Goal: Transaction & Acquisition: Purchase product/service

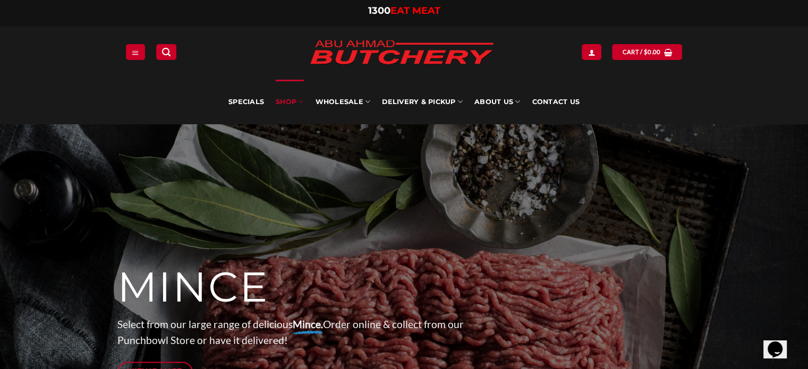
click at [299, 101] on link "SHOP" at bounding box center [290, 102] width 28 height 45
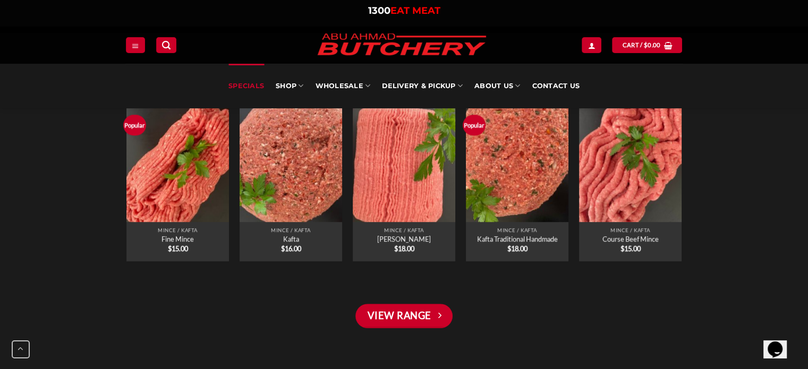
scroll to position [775, 0]
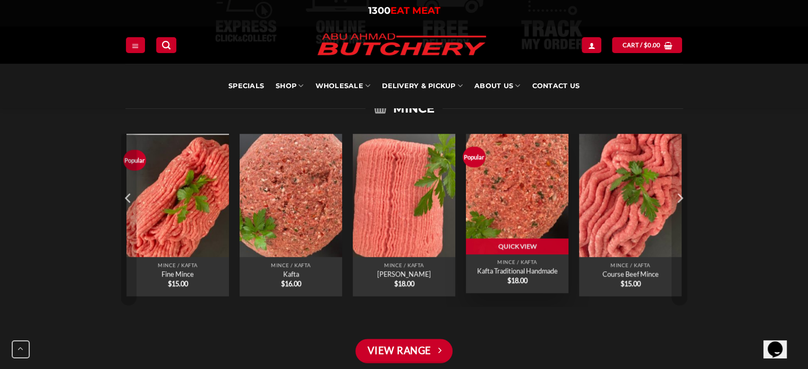
click at [531, 192] on img "Kafta Traditional Handmade" at bounding box center [517, 192] width 103 height 123
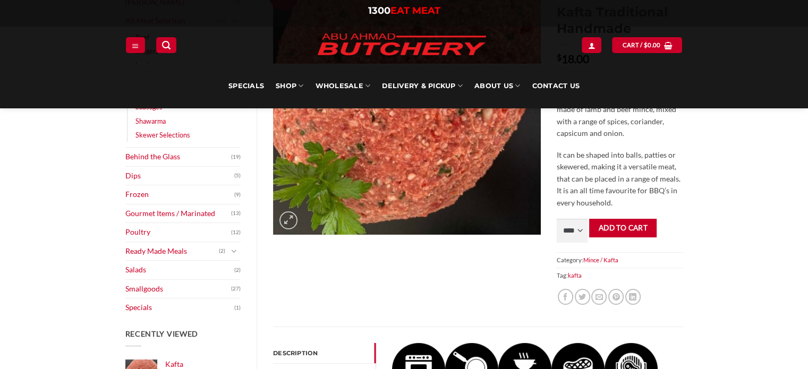
scroll to position [224, 0]
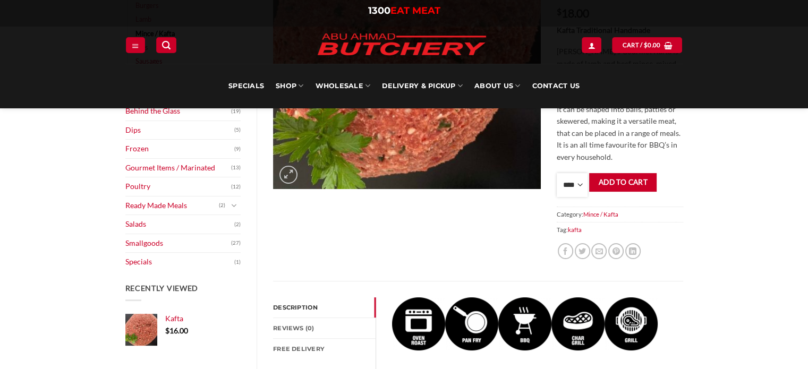
click at [586, 191] on select "**** * *** * *** * *** * *** * *** * *** * *** * *** * *** ** **** ** **** ** *…" at bounding box center [572, 185] width 31 height 24
select select "*"
click at [557, 173] on select "**** * *** * *** * *** * *** * *** * *** * *** * *** * *** ** **** ** **** ** *…" at bounding box center [572, 185] width 31 height 24
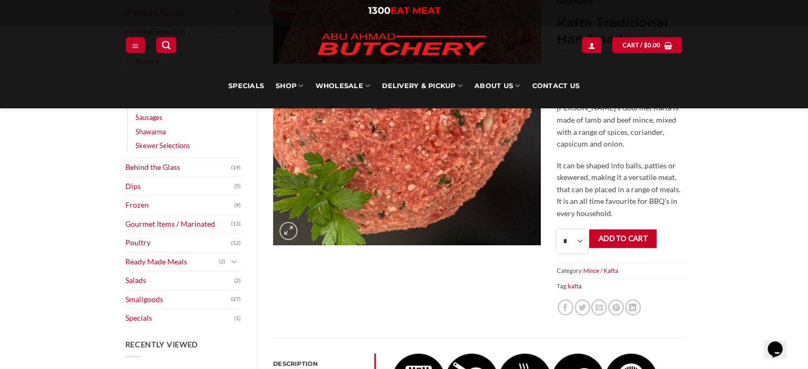
scroll to position [169, 0]
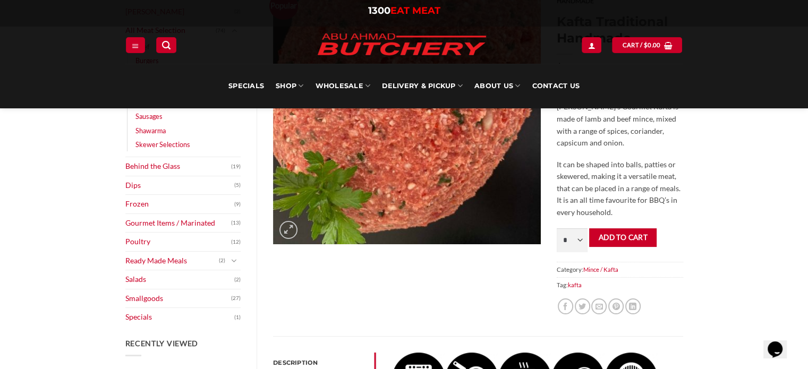
click at [620, 174] on p "It can be shaped into balls, patties or skewered, making it a versatile meat, t…" at bounding box center [620, 189] width 126 height 60
click at [704, 165] on div "Browse Abu Ahmad Butchery (2) All Meat Selection (74) Beef (18) Burgers (4) Lam…" at bounding box center [404, 334] width 808 height 759
click at [565, 236] on select "**** * *** * *** * *** * *** * *** * *** * *** * *** * *** ** **** ** **** ** *…" at bounding box center [572, 240] width 31 height 24
click at [557, 228] on select "**** * *** * *** * *** * *** * *** * *** * *** * *** * *** ** **** ** **** ** *…" at bounding box center [572, 240] width 31 height 24
click at [618, 230] on button "Add to cart" at bounding box center [622, 237] width 67 height 19
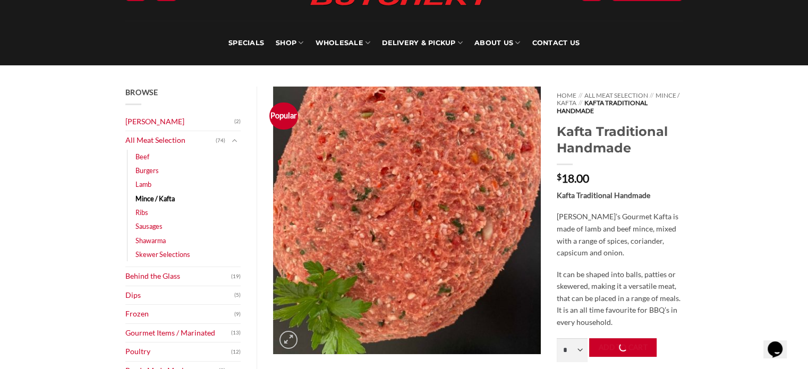
scroll to position [0, 0]
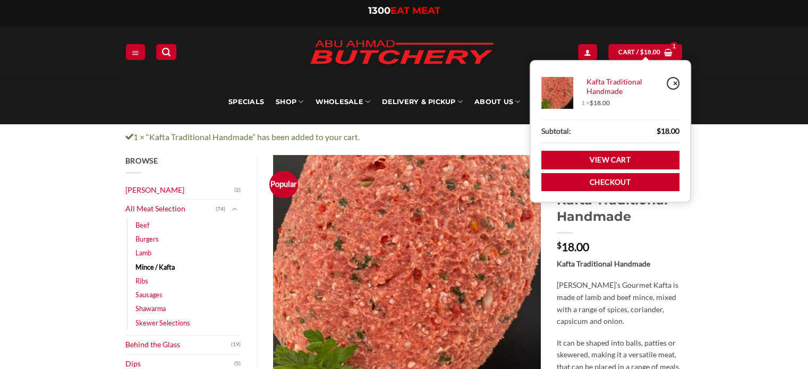
click at [667, 79] on link "×" at bounding box center [673, 83] width 13 height 13
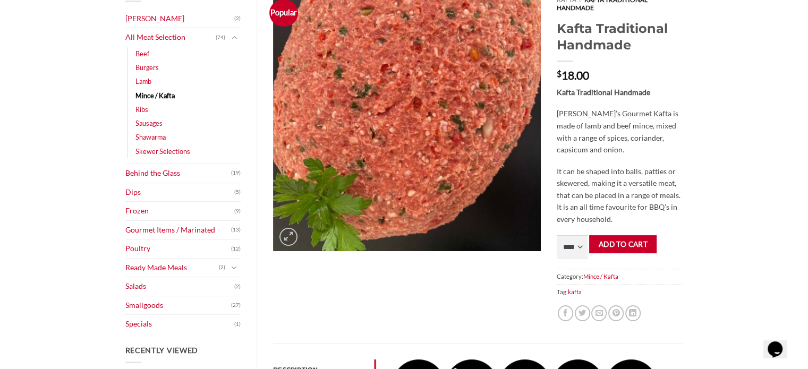
scroll to position [174, 0]
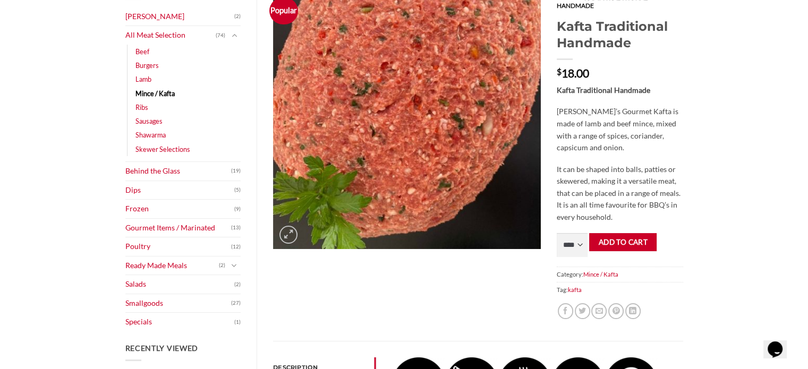
click at [606, 248] on button "Add to cart" at bounding box center [622, 242] width 67 height 19
click at [606, 248] on form "**** * *** * *** * *** * *** * *** * *** * *** * *** * *** ** **** ** **** ** *…" at bounding box center [620, 245] width 126 height 24
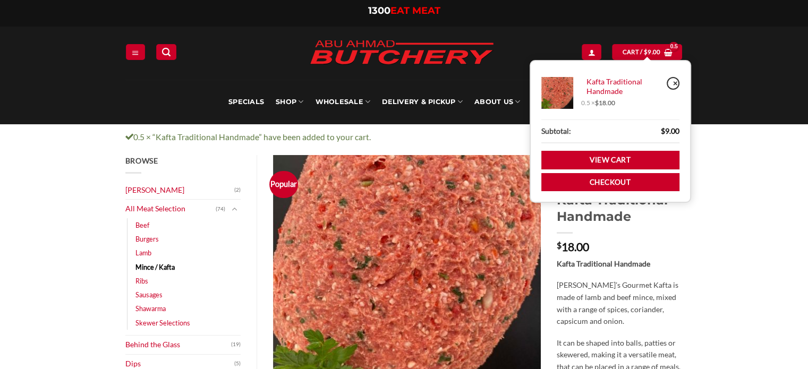
click at [674, 82] on link "×" at bounding box center [673, 83] width 13 height 13
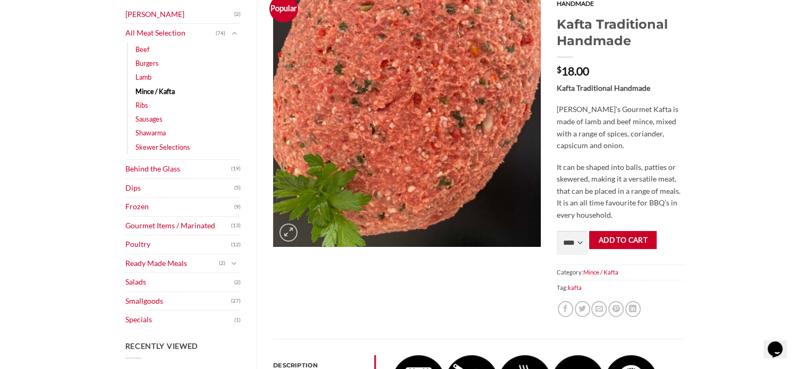
scroll to position [176, 0]
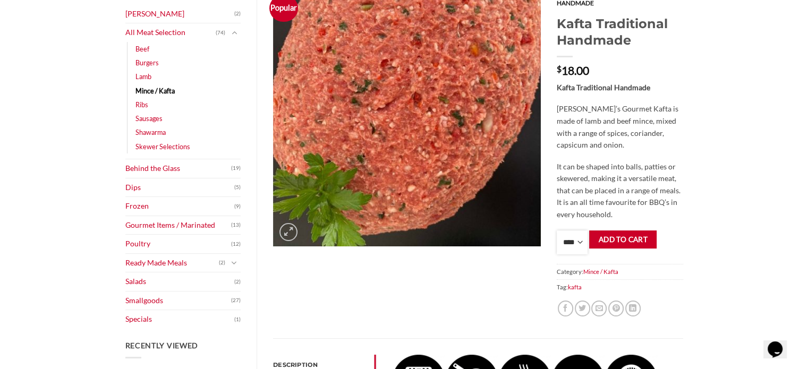
click at [586, 249] on select "**** * *** * *** * *** * *** * *** * *** * *** * *** * *** ** **** ** **** ** *…" at bounding box center [572, 243] width 31 height 24
select select "*"
click at [557, 231] on select "**** * *** * *** * *** * *** * *** * *** * *** * *** * *** ** **** ** **** ** *…" at bounding box center [572, 243] width 31 height 24
click at [620, 235] on button "Add to cart" at bounding box center [622, 240] width 67 height 19
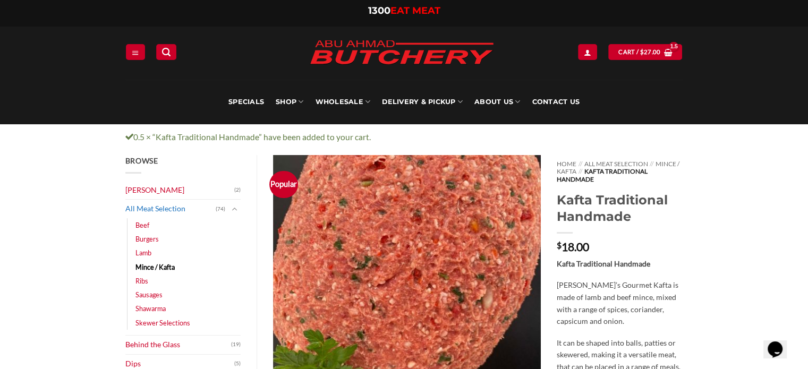
click at [147, 208] on link "All Meat Selection" at bounding box center [170, 209] width 91 height 19
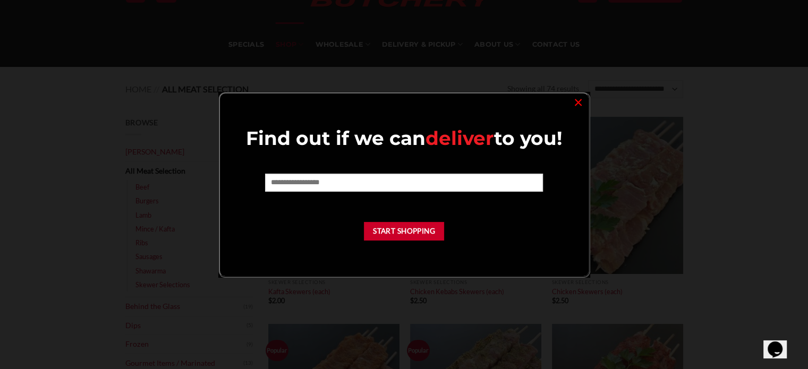
click at [399, 191] on form at bounding box center [404, 186] width 278 height 25
click at [399, 190] on input "text" at bounding box center [404, 183] width 278 height 18
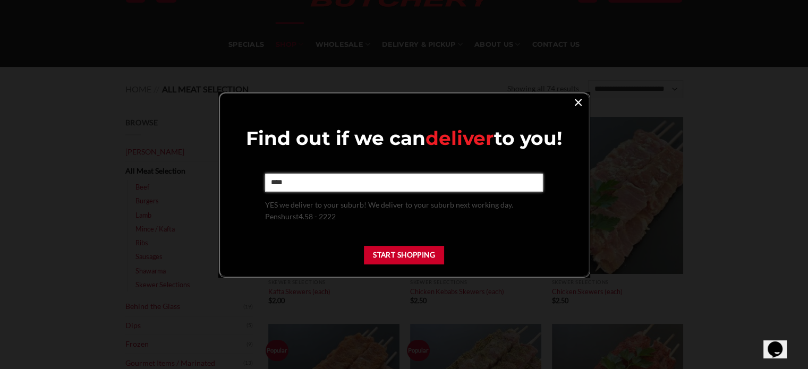
type input "****"
click at [580, 97] on link "×" at bounding box center [577, 102] width 15 height 14
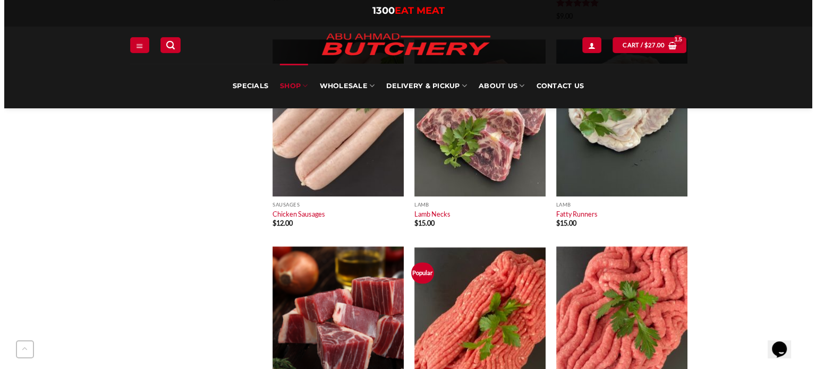
scroll to position [784, 0]
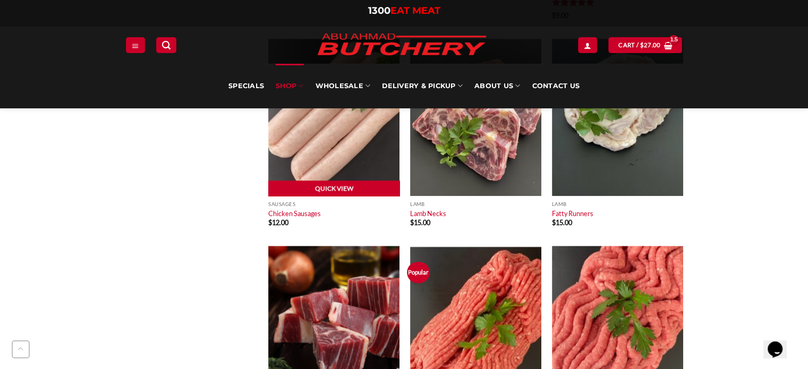
click at [352, 186] on link "Quick View" at bounding box center [333, 189] width 131 height 16
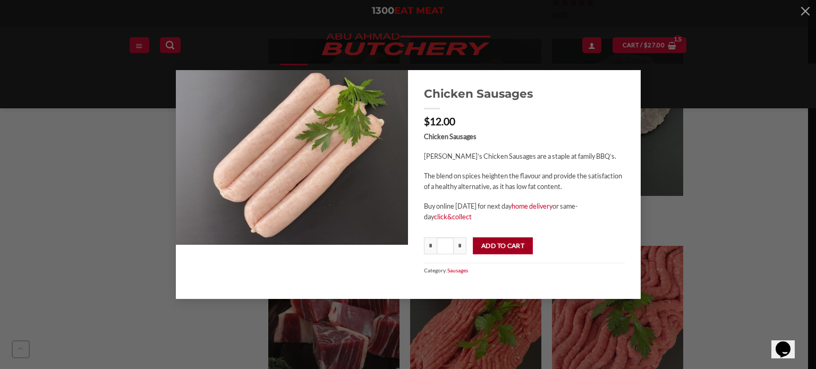
click at [516, 252] on button "Add to cart" at bounding box center [503, 245] width 60 height 17
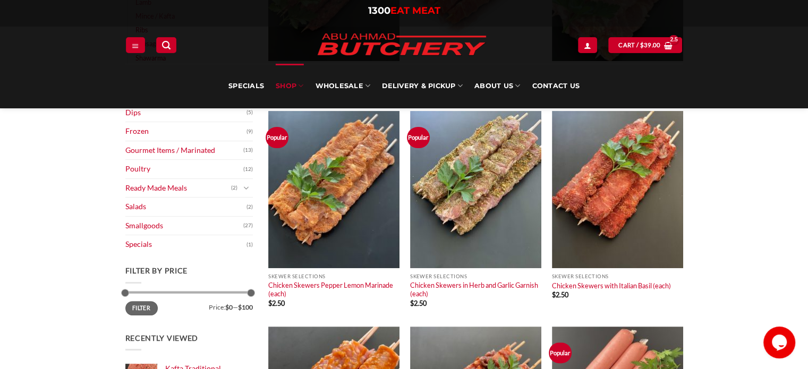
scroll to position [301, 0]
click at [597, 176] on img at bounding box center [617, 190] width 131 height 157
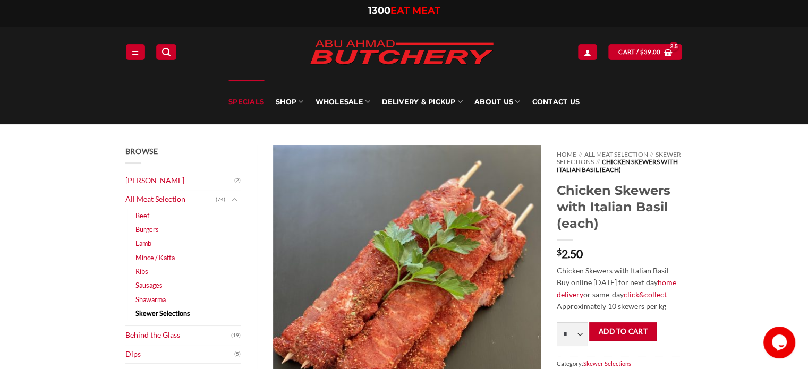
click at [246, 101] on link "Specials" at bounding box center [246, 102] width 36 height 45
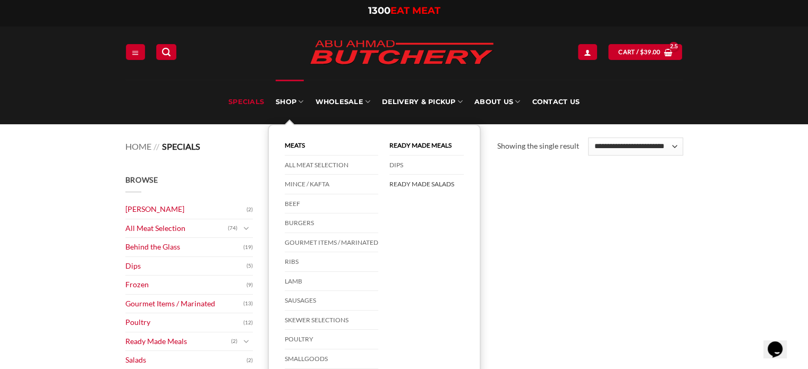
click at [395, 188] on link "Ready Made Salads" at bounding box center [426, 184] width 74 height 19
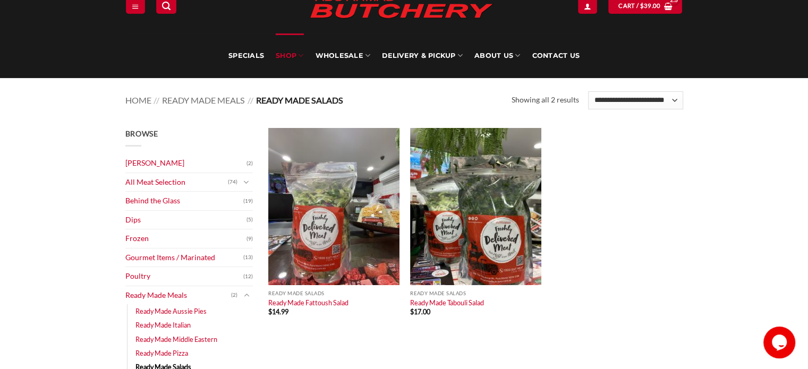
scroll to position [47, 0]
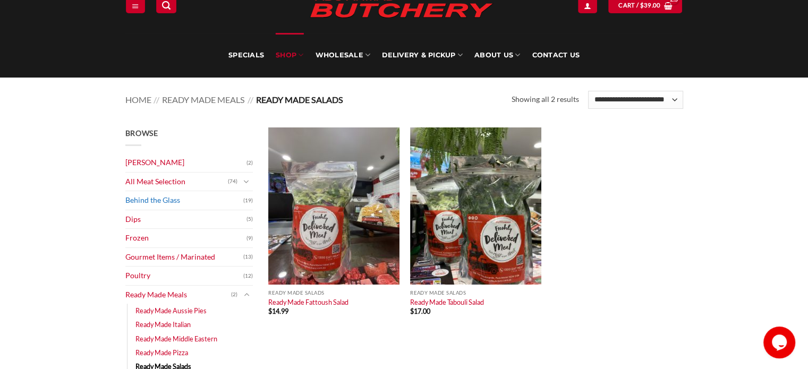
click at [222, 192] on link "Behind the Glass" at bounding box center [184, 200] width 118 height 19
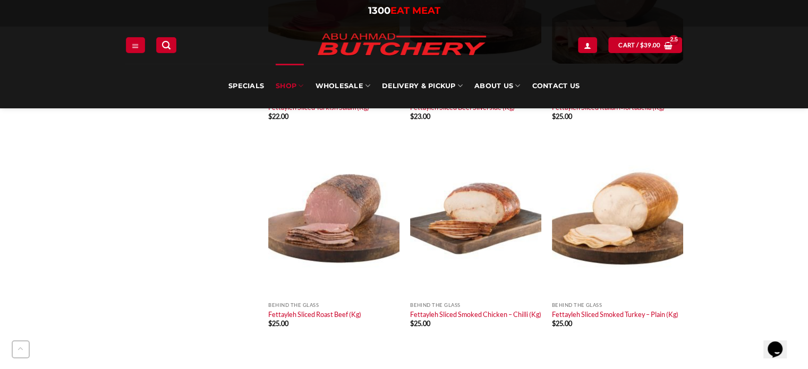
scroll to position [655, 0]
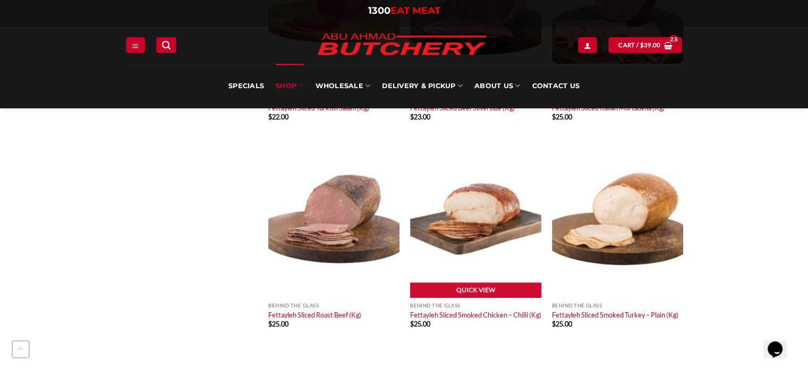
drag, startPoint x: 467, startPoint y: 217, endPoint x: 461, endPoint y: 210, distance: 9.0
click at [461, 210] on img at bounding box center [475, 218] width 131 height 157
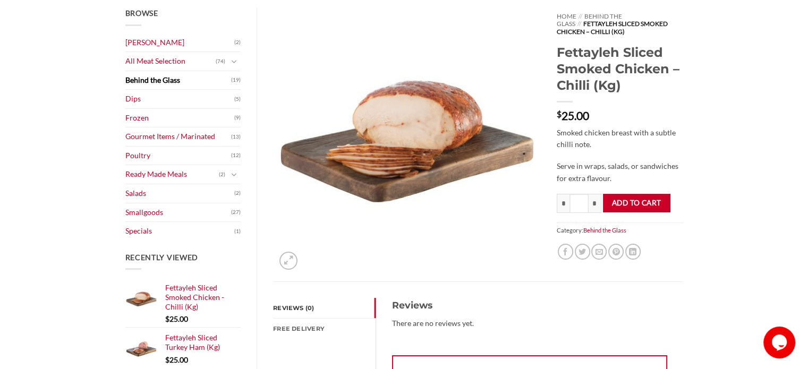
scroll to position [140, 0]
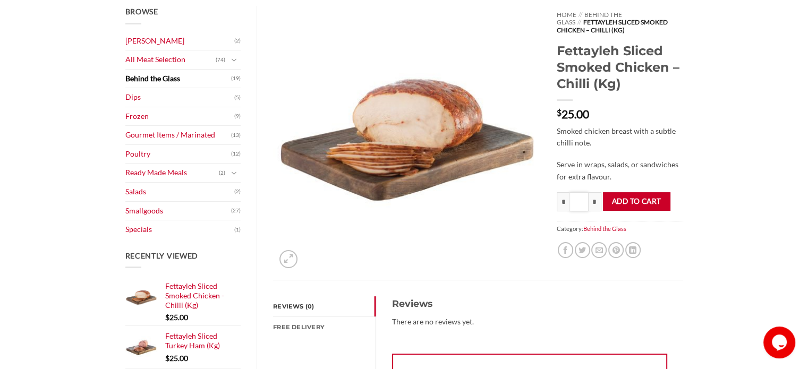
click at [569, 206] on input "****" at bounding box center [578, 201] width 19 height 19
click at [564, 201] on input "*" at bounding box center [563, 201] width 13 height 19
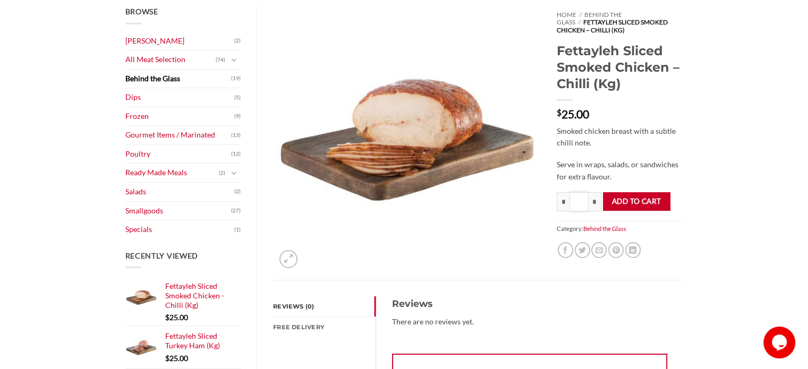
click at [587, 202] on input "***" at bounding box center [578, 201] width 19 height 19
click at [589, 202] on input "*" at bounding box center [595, 201] width 13 height 19
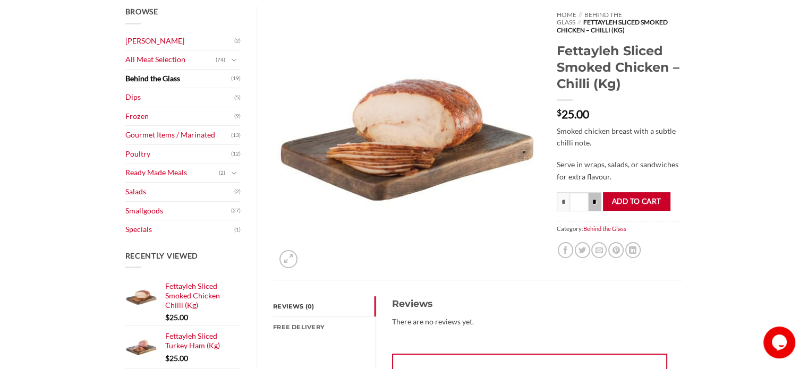
type input "***"
click at [620, 201] on button "Add to cart" at bounding box center [636, 201] width 67 height 19
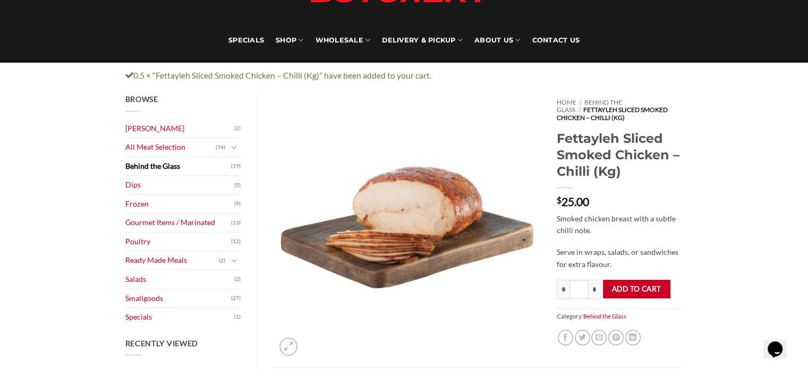
scroll to position [63, 0]
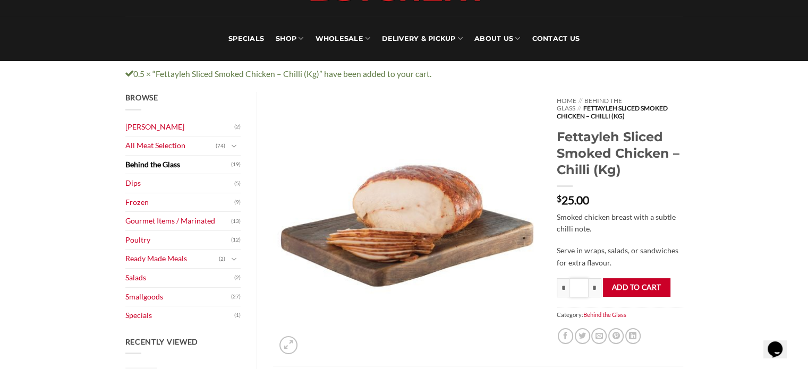
click at [585, 288] on input "****" at bounding box center [578, 287] width 19 height 19
type input "**"
click at [617, 289] on button "Add to cart" at bounding box center [636, 287] width 67 height 19
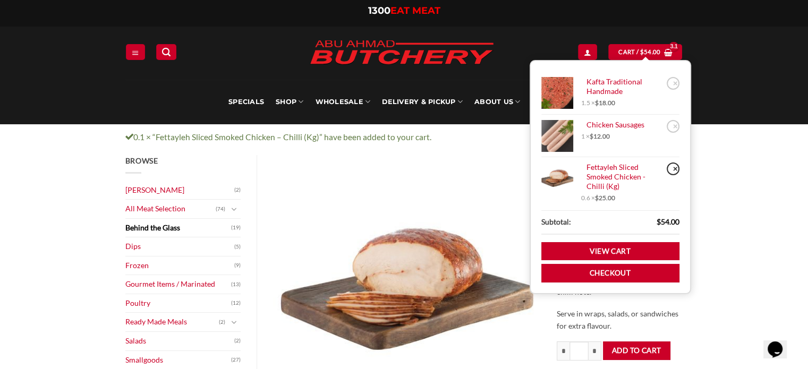
click at [671, 169] on link "×" at bounding box center [673, 169] width 13 height 13
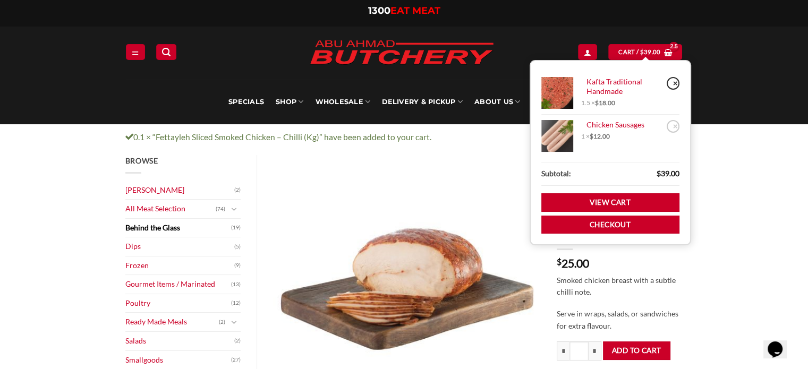
click at [669, 82] on link "×" at bounding box center [673, 83] width 13 height 13
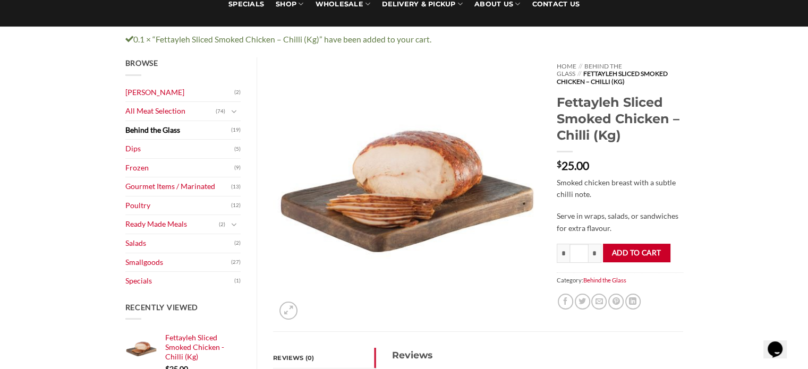
scroll to position [99, 0]
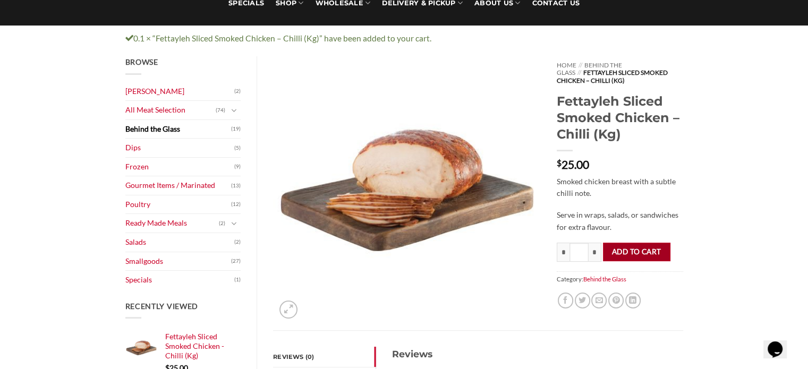
click at [618, 250] on button "Add to cart" at bounding box center [636, 252] width 67 height 19
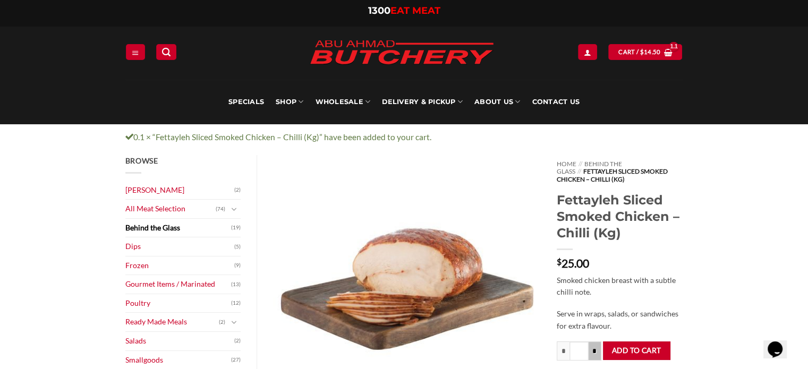
click at [594, 355] on input "*" at bounding box center [595, 351] width 13 height 19
type input "***"
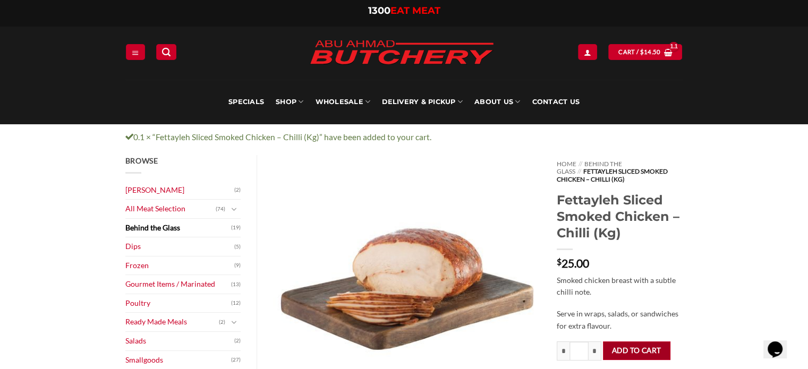
click at [621, 352] on button "Add to cart" at bounding box center [636, 351] width 67 height 19
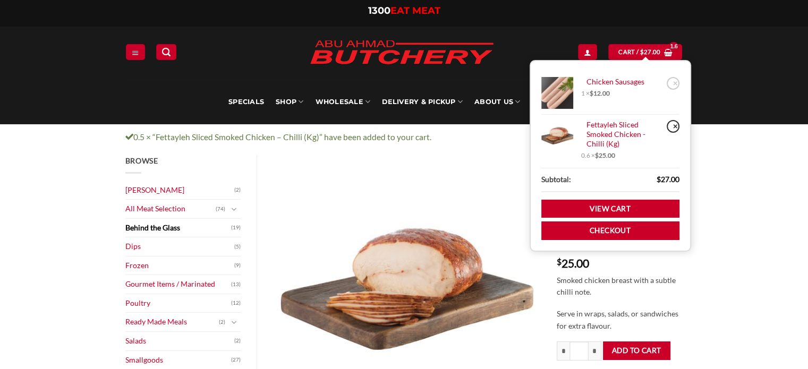
click at [676, 126] on link "×" at bounding box center [673, 126] width 13 height 13
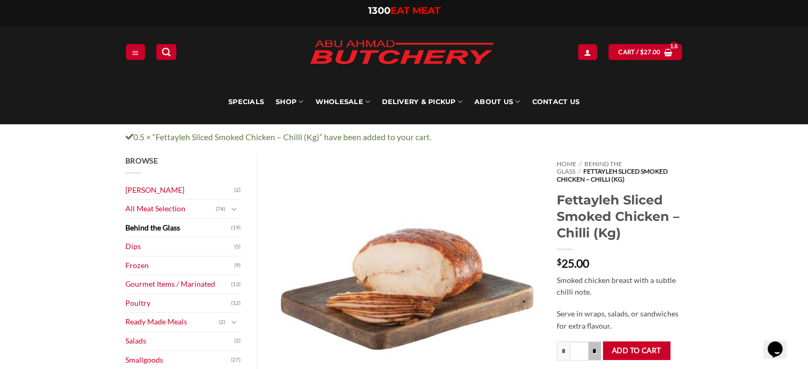
click at [596, 351] on input "*" at bounding box center [595, 351] width 13 height 19
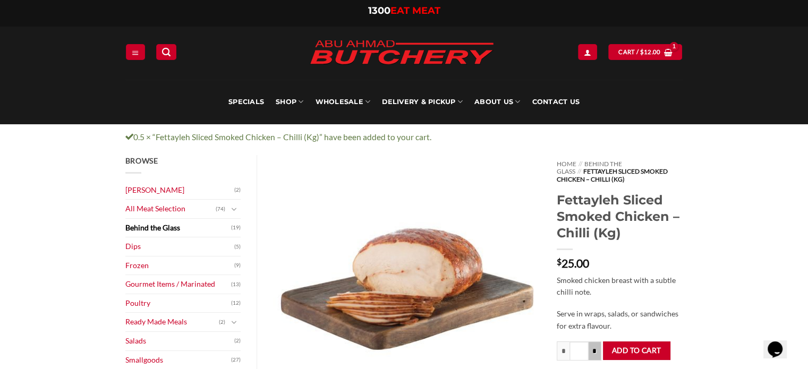
click at [596, 351] on input "*" at bounding box center [595, 351] width 13 height 19
click at [564, 351] on input "*" at bounding box center [563, 351] width 13 height 19
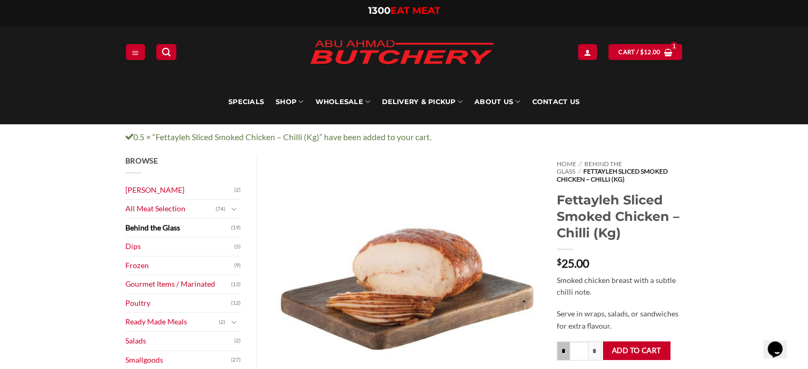
click at [564, 351] on input "*" at bounding box center [563, 351] width 13 height 19
type input "***"
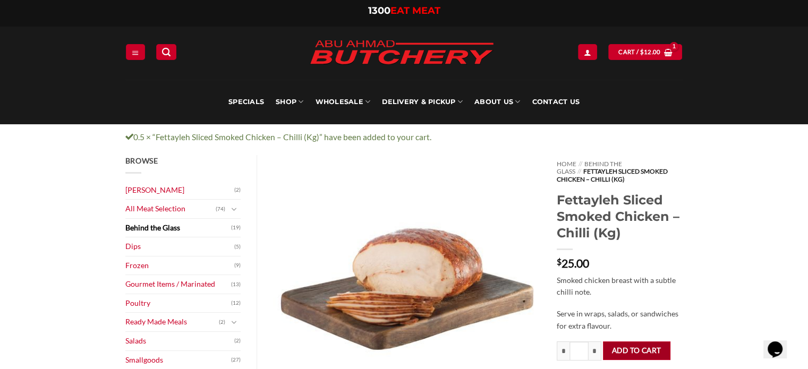
click at [626, 350] on button "Add to cart" at bounding box center [636, 351] width 67 height 19
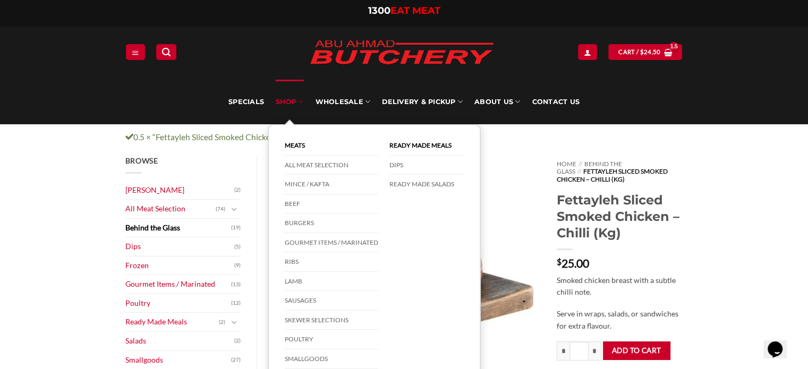
click at [294, 98] on link "SHOP" at bounding box center [290, 102] width 28 height 45
click link "Mince / Kafta"
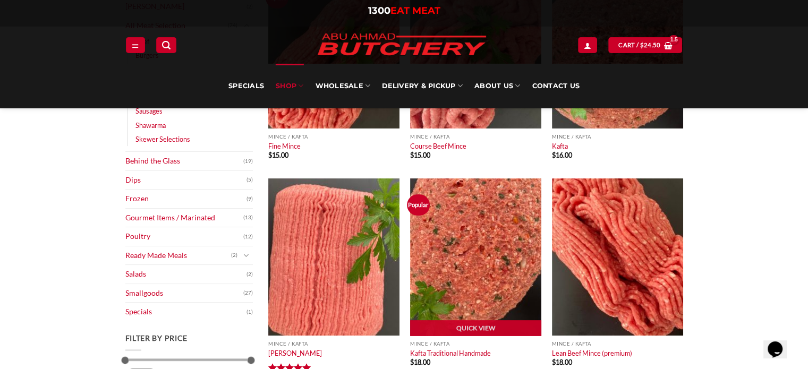
click at [446, 262] on img at bounding box center [475, 256] width 131 height 157
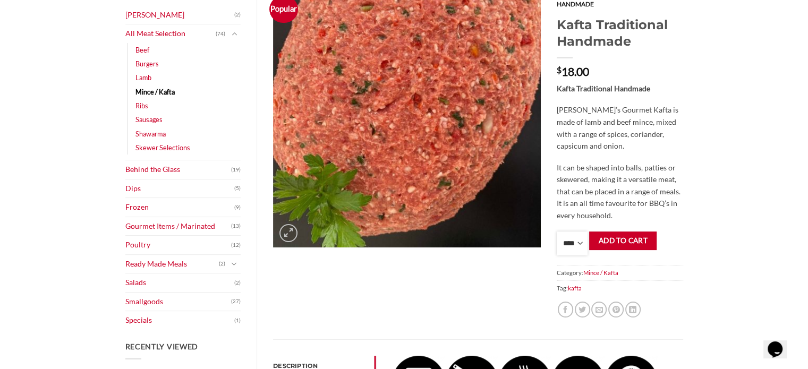
click at [585, 246] on select "**** * *** * *** * *** * *** * *** * *** * *** * *** * *** ** **** ** **** ** *…" at bounding box center [572, 244] width 31 height 24
select select "***"
click at [557, 232] on select "**** * *** * *** * *** * *** * *** * *** * *** * *** * *** ** **** ** **** ** *…" at bounding box center [572, 244] width 31 height 24
click at [610, 244] on button "Add to cart" at bounding box center [622, 241] width 67 height 19
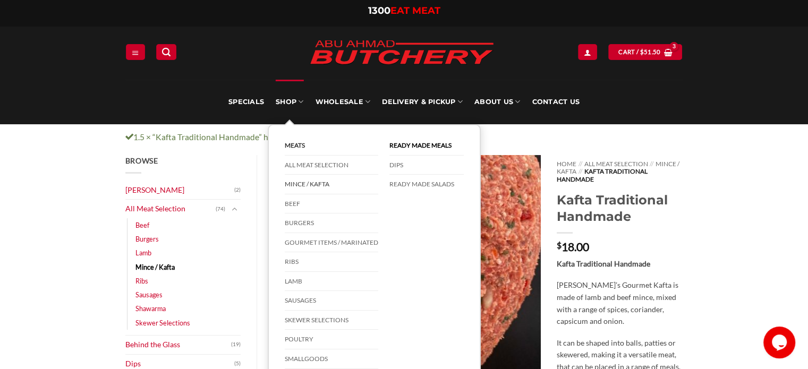
click at [295, 143] on link "Meats" at bounding box center [331, 146] width 93 height 20
click at [293, 159] on link "All Meat Selection" at bounding box center [331, 166] width 93 height 20
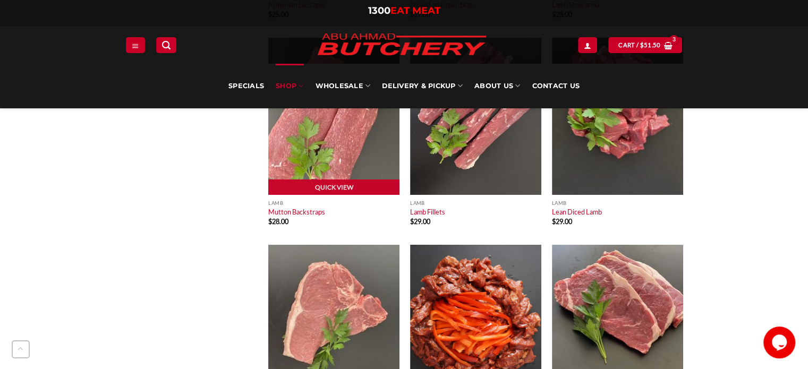
scroll to position [3632, 0]
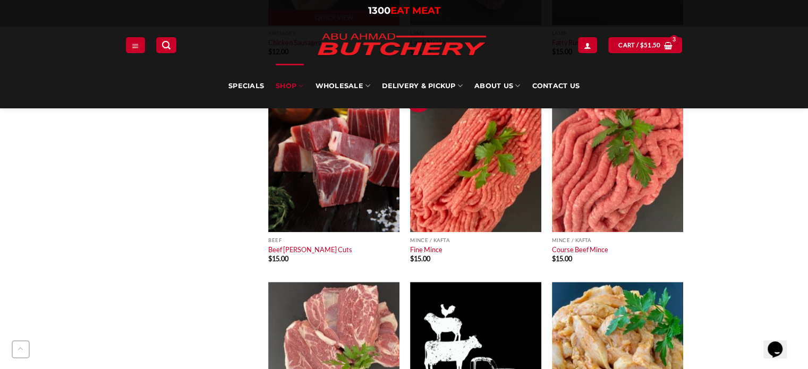
scroll to position [956, 0]
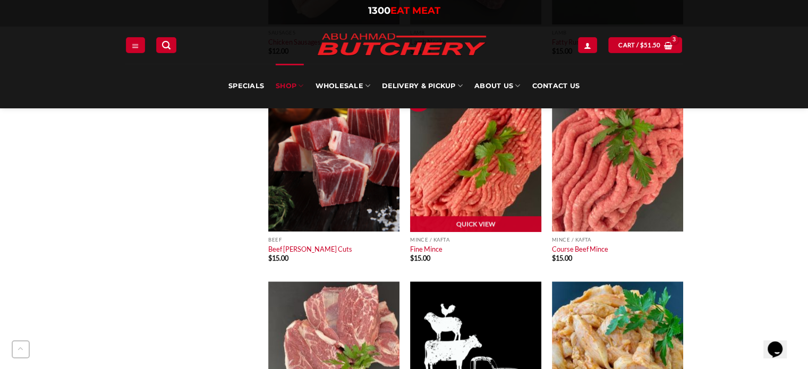
click at [462, 192] on img at bounding box center [475, 152] width 131 height 157
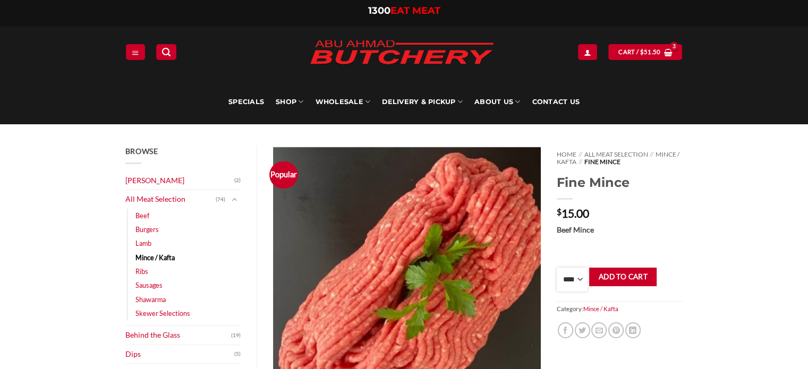
click at [573, 288] on select "**** * *** * *** * *** * *** * *** * *** * *** * *** * *** ** **** ** **** ** *…" at bounding box center [572, 280] width 31 height 24
select select "*"
click at [557, 268] on select "**** * *** * *** * *** * *** * *** * *** * *** * *** * *** ** **** ** **** ** *…" at bounding box center [572, 280] width 31 height 24
click at [642, 275] on button "Add to cart" at bounding box center [622, 277] width 67 height 19
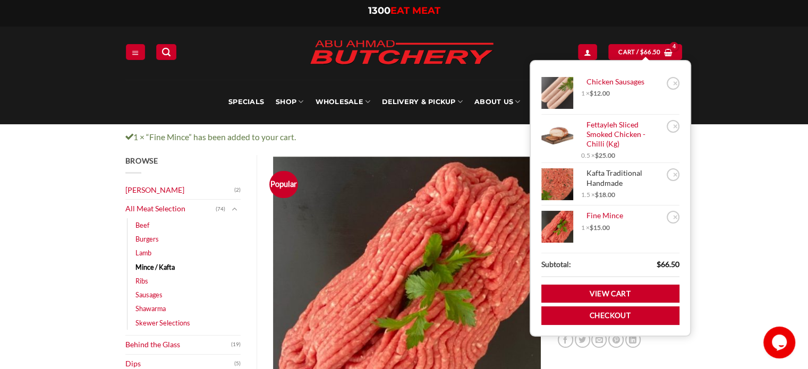
click at [595, 183] on link "Kafta Traditional Handmade" at bounding box center [622, 178] width 82 height 20
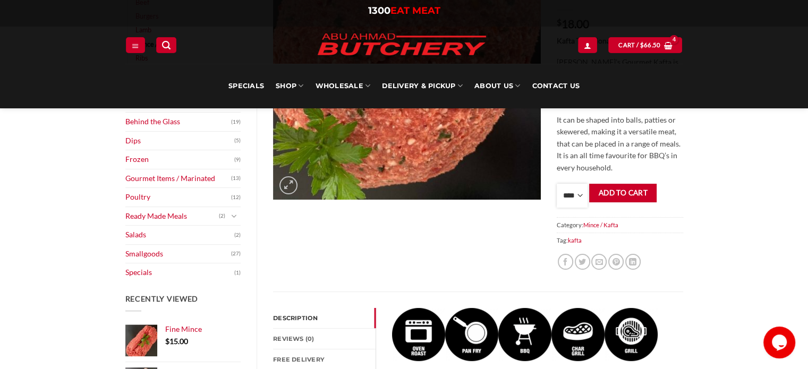
click at [575, 193] on select "**** * *** * *** * *** * *** * *** * *** * *** * *** * *** ** **** ** **** ** *…" at bounding box center [572, 196] width 31 height 24
select select "*"
click at [557, 184] on select "**** * *** * *** * *** * *** * *** * *** * *** * *** * *** ** **** ** **** ** *…" at bounding box center [572, 196] width 31 height 24
click at [644, 185] on button "Add to cart" at bounding box center [622, 193] width 67 height 19
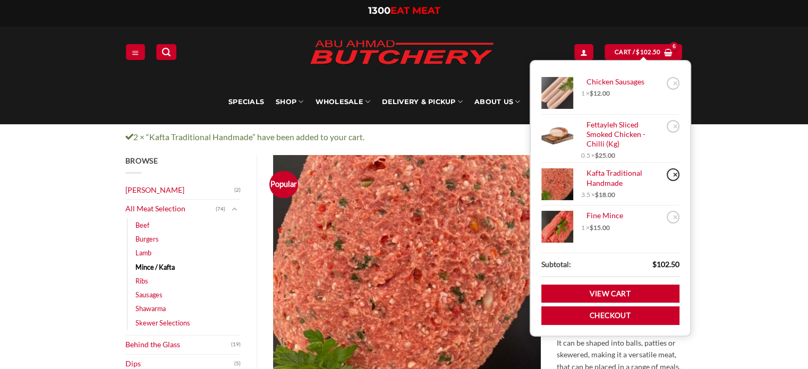
click at [672, 171] on link "×" at bounding box center [673, 174] width 13 height 13
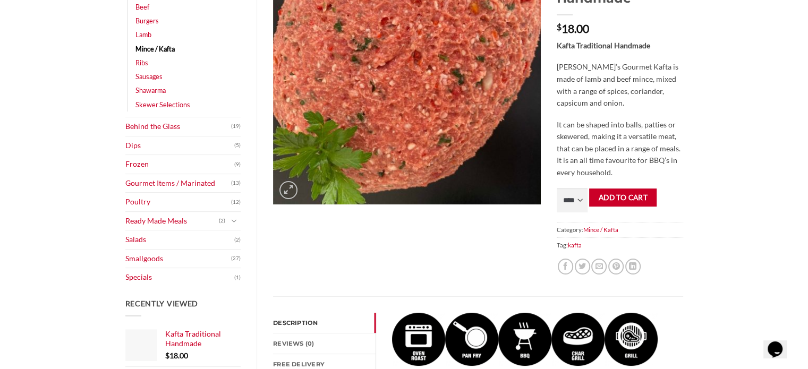
scroll to position [220, 0]
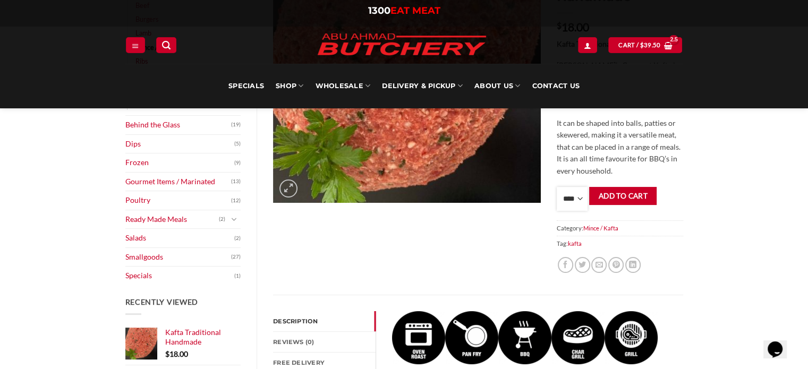
click at [582, 197] on select "**** * *** * *** * *** * *** * *** * *** * *** * *** * *** ** **** ** **** ** *…" at bounding box center [572, 199] width 31 height 24
select select "*"
click at [557, 187] on select "**** * *** * *** * *** * *** * *** * *** * *** * *** * *** ** **** ** **** ** *…" at bounding box center [572, 199] width 31 height 24
click at [624, 203] on button "Add to cart" at bounding box center [622, 196] width 67 height 19
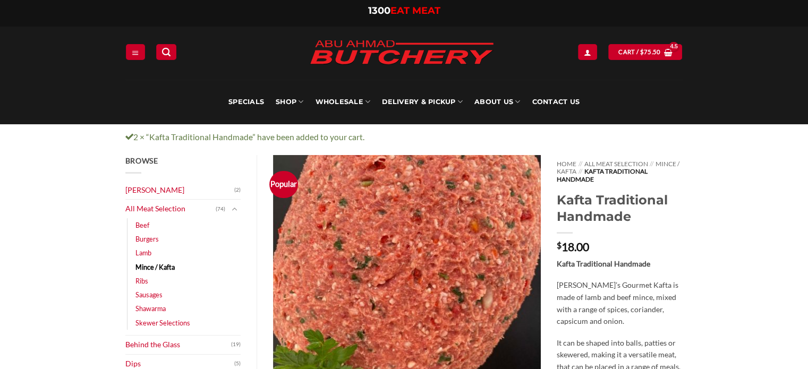
click at [145, 210] on link "All Meat Selection" at bounding box center [170, 209] width 91 height 19
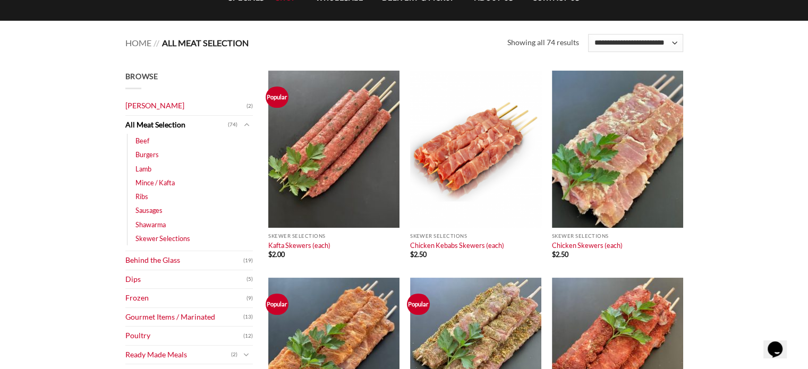
scroll to position [200, 0]
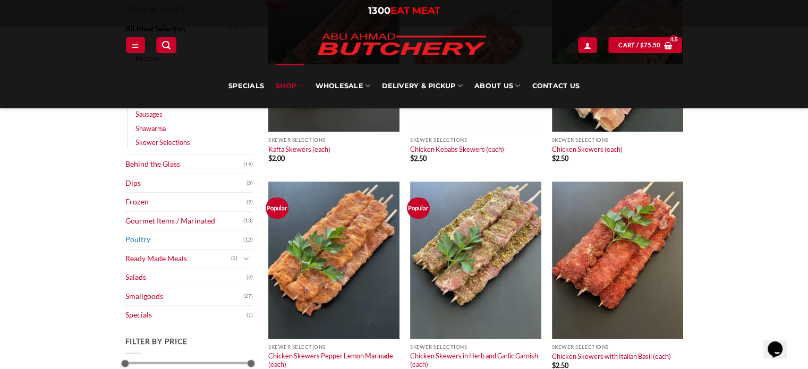
click at [153, 235] on link "Poultry" at bounding box center [184, 240] width 118 height 19
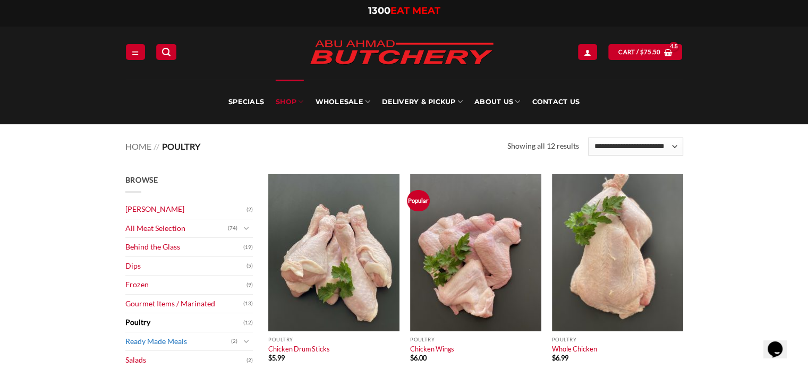
scroll to position [101, 0]
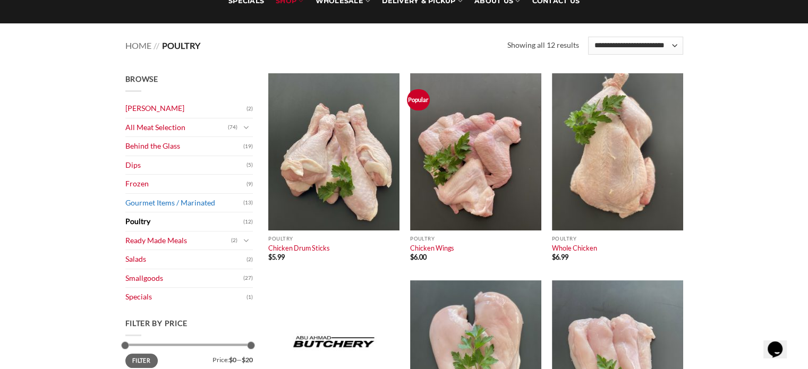
click at [172, 195] on link "Gourmet Items / Marinated" at bounding box center [184, 203] width 118 height 19
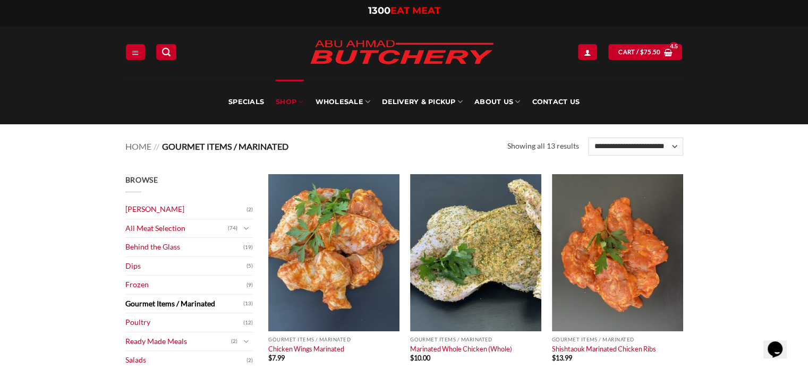
scroll to position [30, 0]
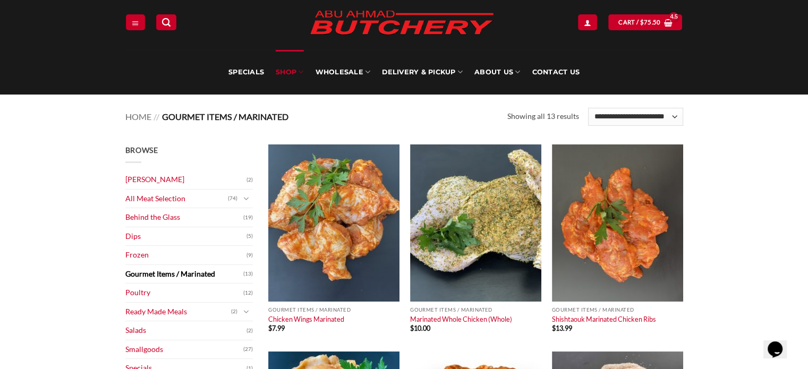
click at [176, 309] on link "Ready Made Meals" at bounding box center [178, 312] width 106 height 19
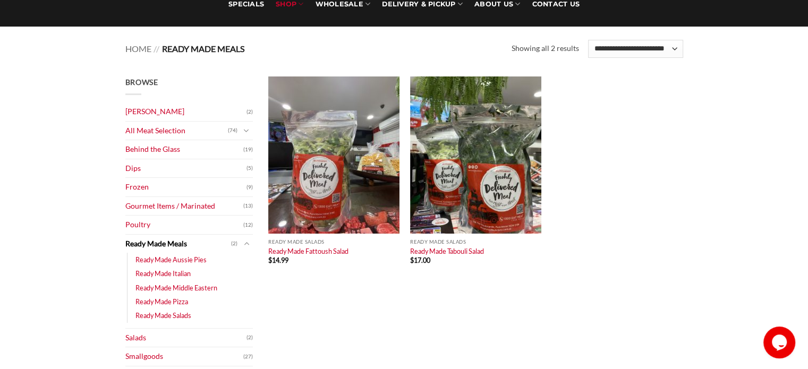
click at [219, 239] on link "Ready Made Meals" at bounding box center [178, 244] width 106 height 19
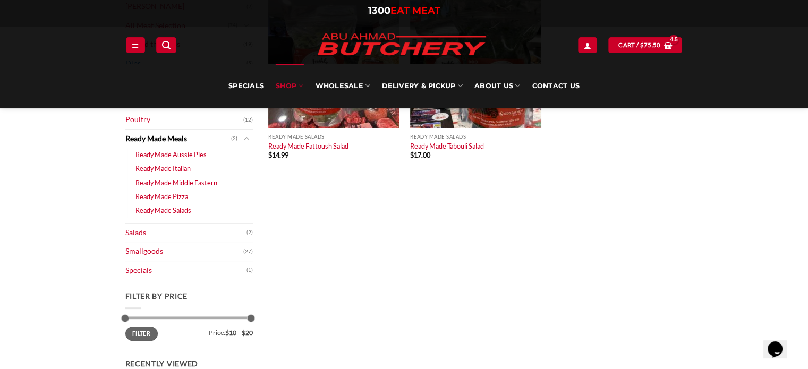
scroll to position [202, 0]
click at [161, 257] on link "Smallgoods" at bounding box center [184, 252] width 118 height 19
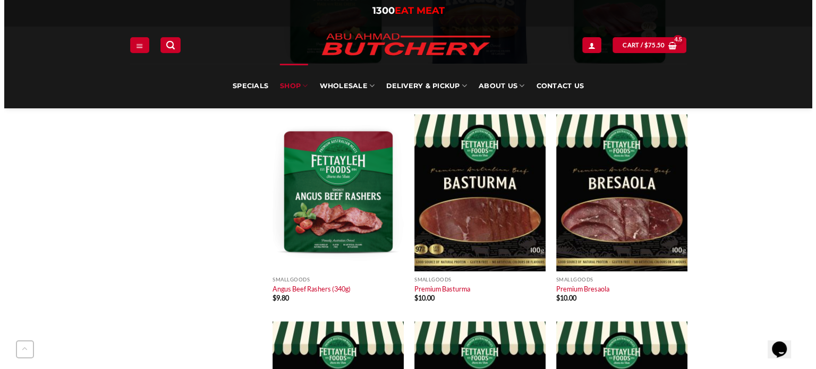
scroll to position [1105, 0]
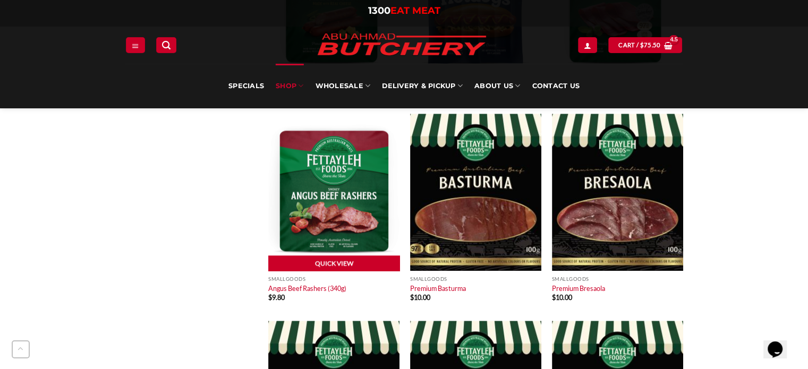
click at [328, 260] on link "Quick View" at bounding box center [333, 263] width 131 height 16
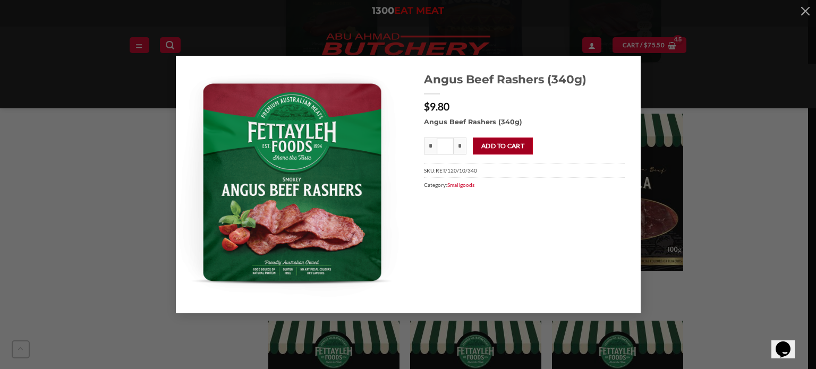
click at [505, 143] on button "Add to cart" at bounding box center [503, 146] width 60 height 17
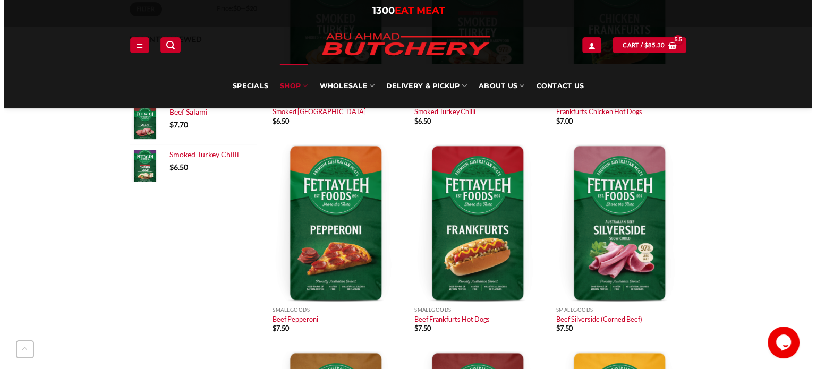
scroll to position [484, 0]
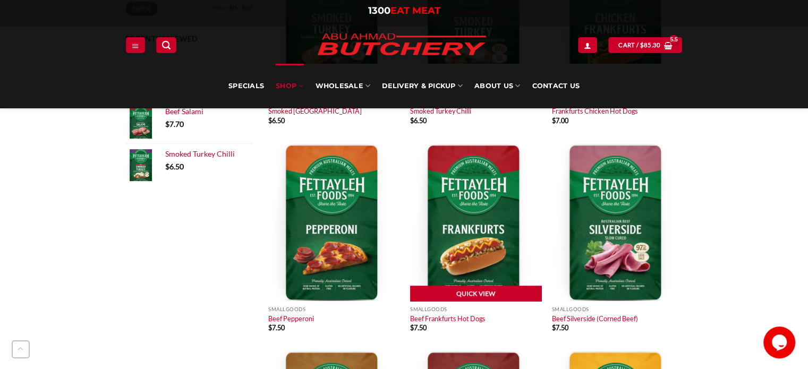
click at [464, 297] on link "Quick View" at bounding box center [475, 294] width 131 height 16
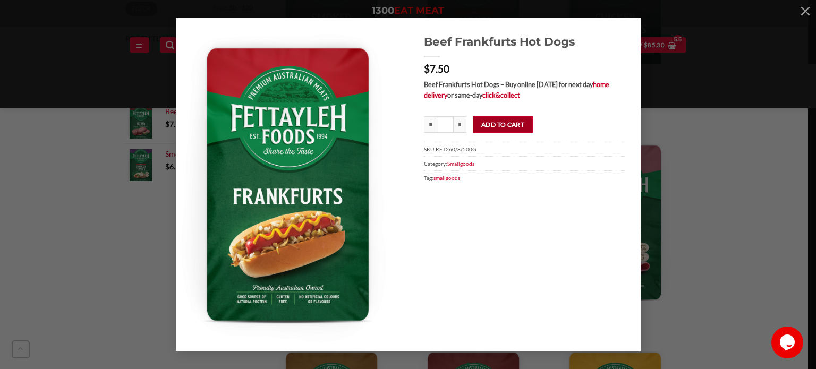
click at [505, 117] on button "Add to cart" at bounding box center [503, 124] width 60 height 17
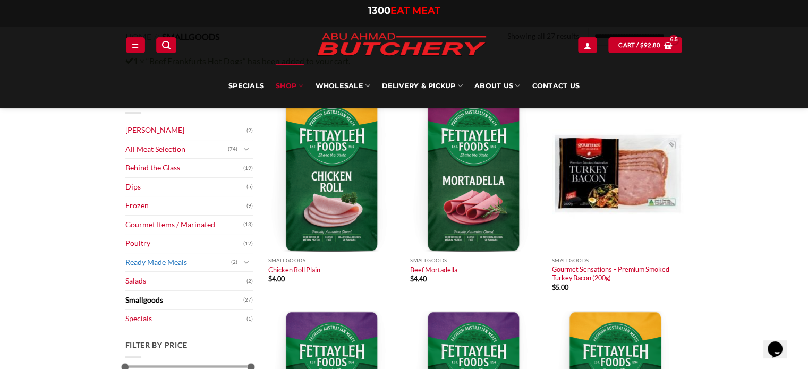
scroll to position [108, 0]
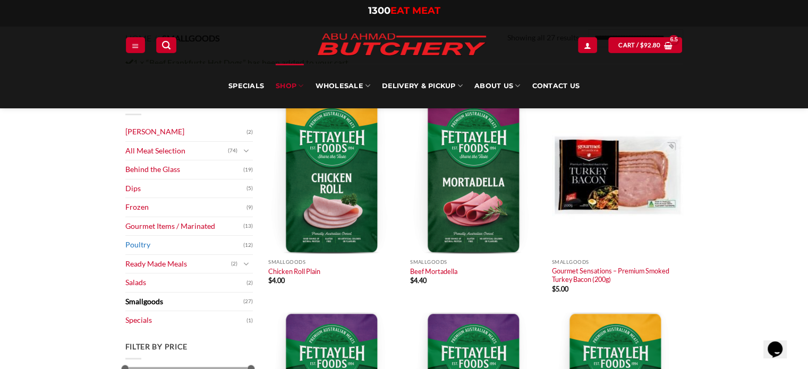
click at [129, 245] on link "Poultry" at bounding box center [184, 245] width 118 height 19
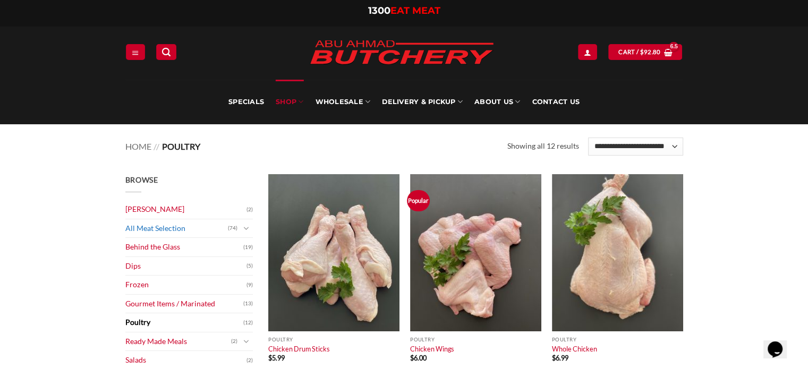
click at [175, 224] on link "All Meat Selection" at bounding box center [176, 228] width 103 height 19
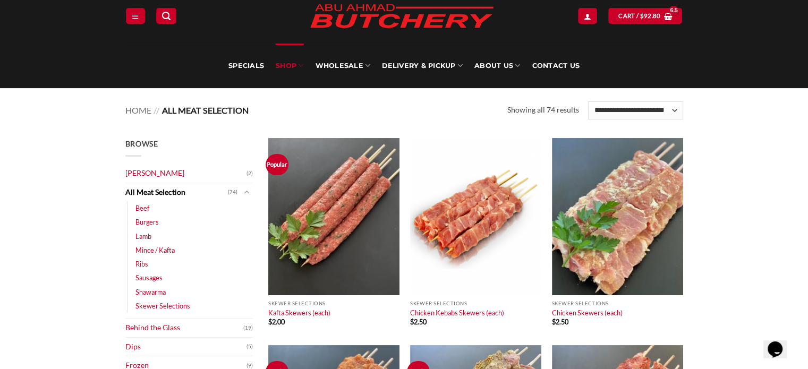
scroll to position [64, 0]
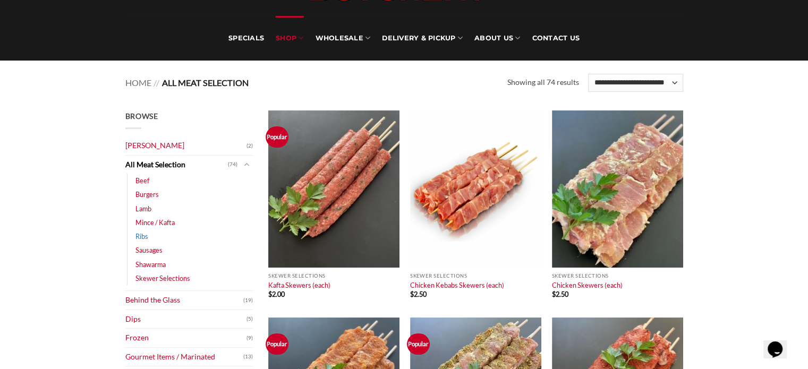
click at [140, 239] on link "Ribs" at bounding box center [141, 236] width 13 height 14
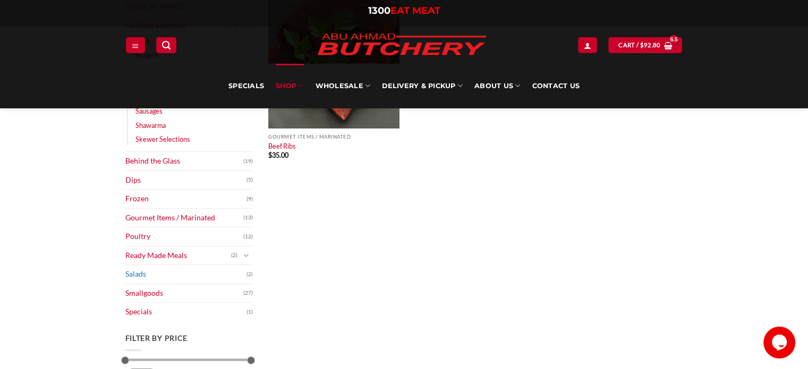
scroll to position [200, 0]
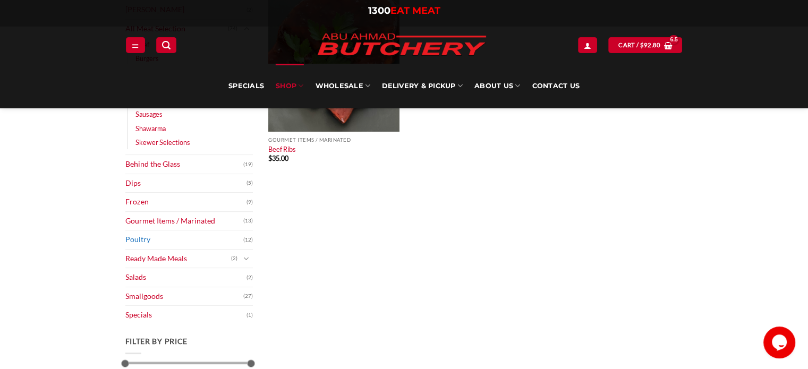
click at [203, 229] on link "Gourmet Items / Marinated" at bounding box center [184, 221] width 118 height 19
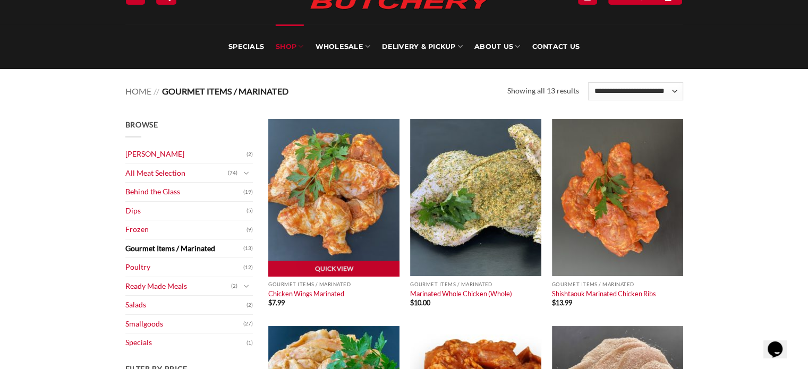
click at [322, 229] on img at bounding box center [333, 197] width 131 height 157
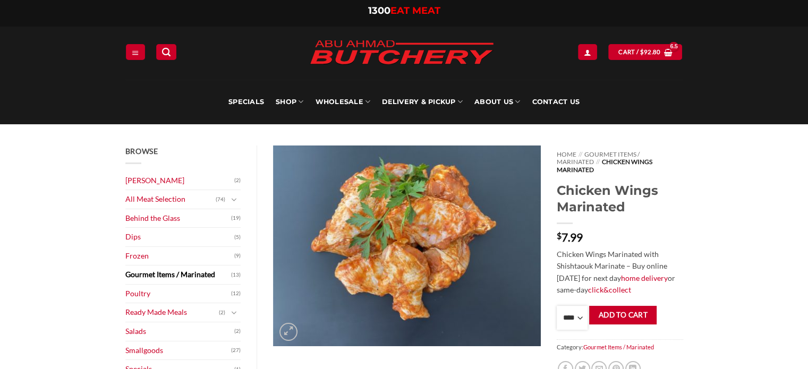
click at [569, 313] on select "**** * *** * *** * *** * *** * *** * *** * *** * *** * *** ** **** ** **** ** *…" at bounding box center [572, 318] width 31 height 24
select select "*"
click at [557, 306] on select "**** * *** * *** * *** * *** * *** * *** * *** * *** * *** ** **** ** **** ** *…" at bounding box center [572, 318] width 31 height 24
click at [624, 306] on button "Add to cart" at bounding box center [622, 315] width 67 height 19
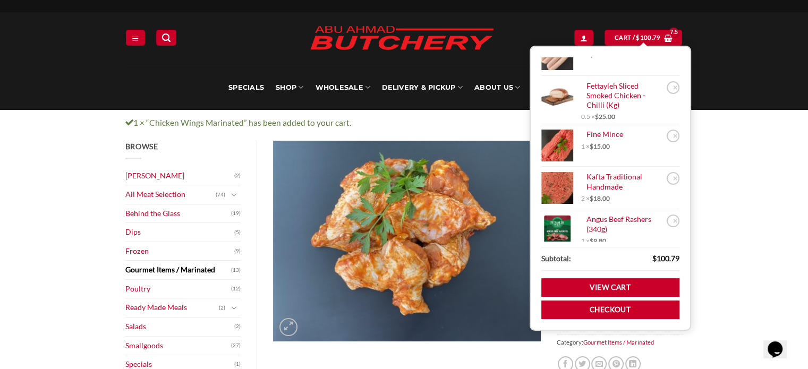
scroll to position [27, 0]
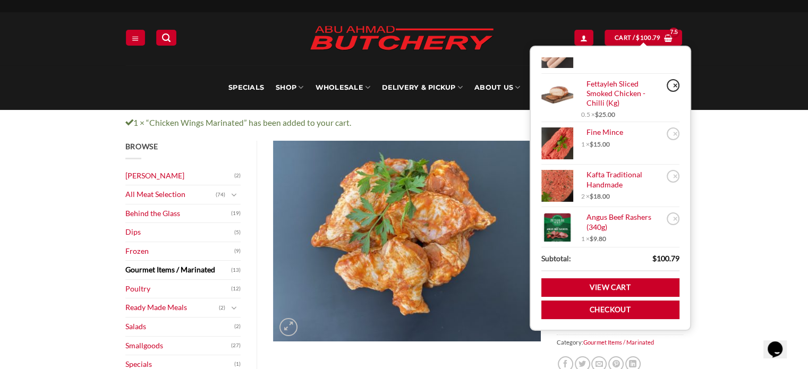
click at [667, 82] on link "×" at bounding box center [673, 85] width 13 height 13
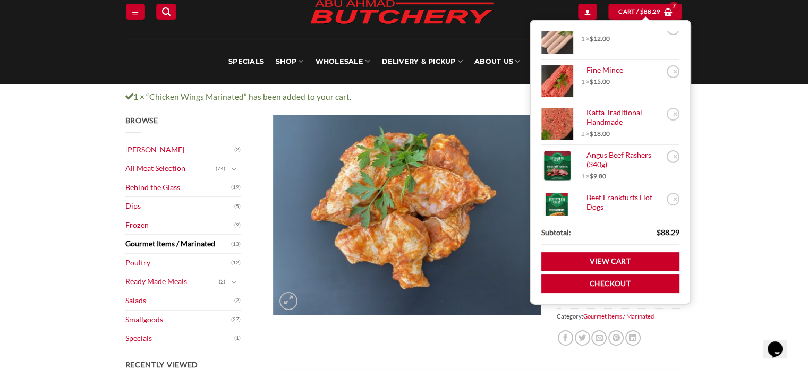
scroll to position [0, 0]
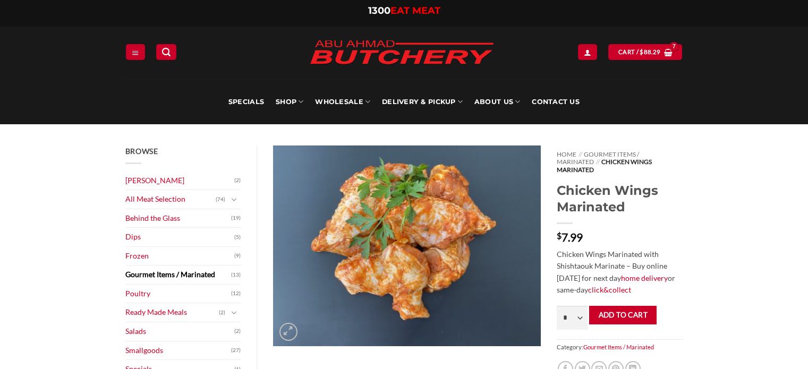
select select "*"
click at [149, 225] on link "Behind the Glass" at bounding box center [178, 218] width 106 height 19
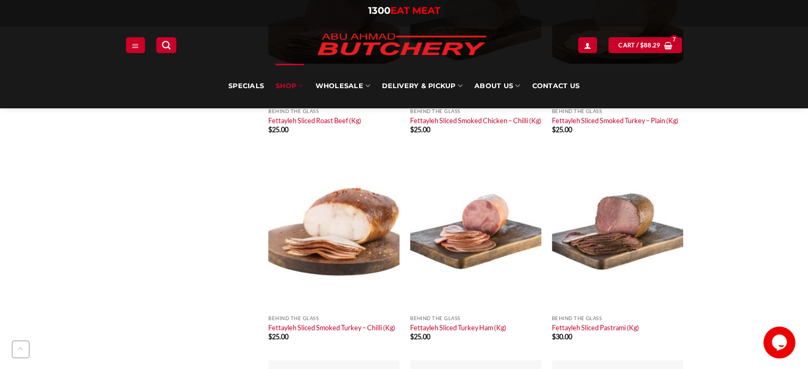
scroll to position [863, 0]
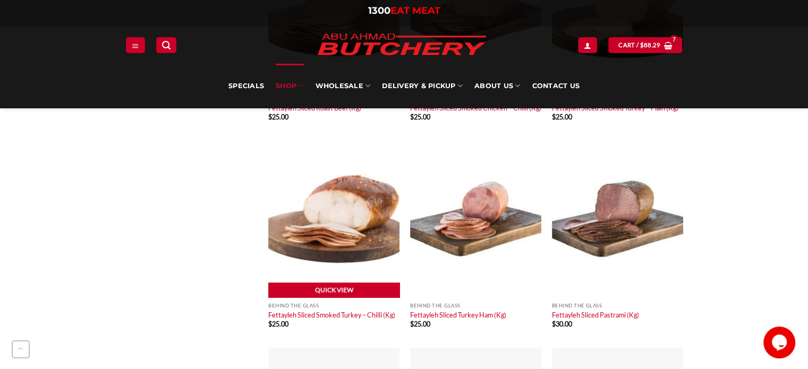
click at [327, 299] on link "Quick View" at bounding box center [333, 291] width 131 height 16
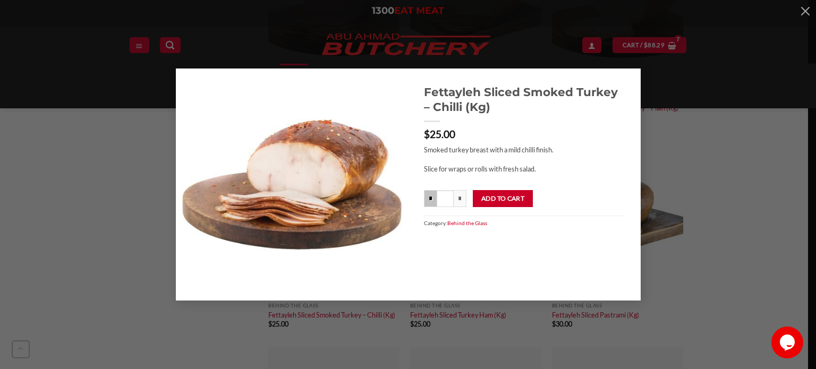
click at [431, 200] on input "*" at bounding box center [430, 198] width 13 height 17
click at [429, 195] on input "*" at bounding box center [430, 198] width 13 height 17
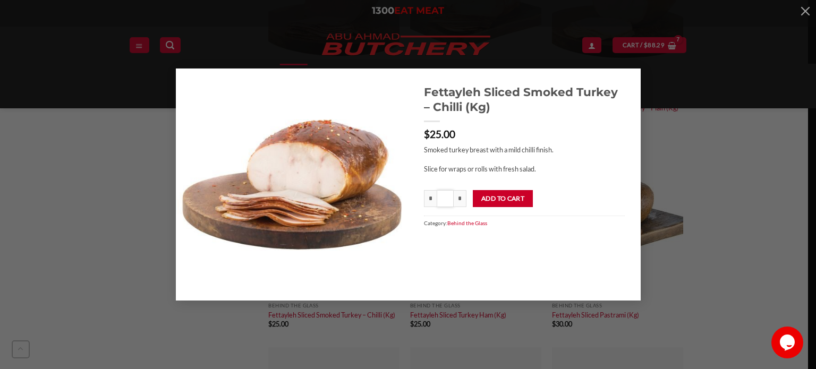
click at [446, 197] on input "***" at bounding box center [445, 198] width 17 height 17
type input "*"
type input "**"
click at [518, 193] on button "Add to cart" at bounding box center [503, 198] width 60 height 17
click at [507, 263] on div "Fettayleh Sliced Smoked Turkey – Chilli (Kg) $ 25.00 Smoked turkey breast with …" at bounding box center [524, 185] width 233 height 233
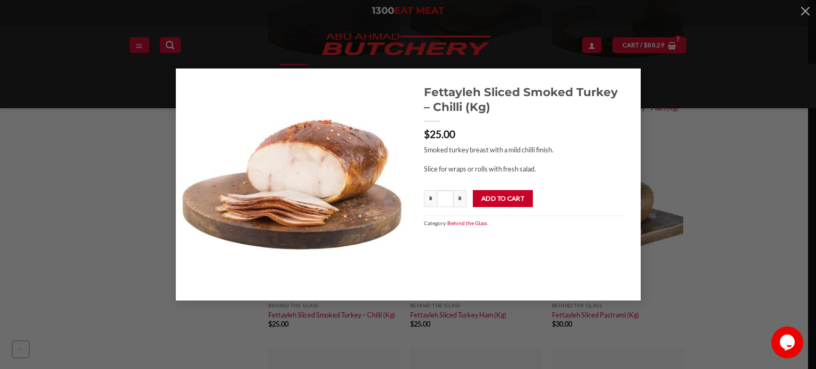
click at [672, 155] on div "Fettayleh Sliced Smoked Turkey – Chilli (Kg) $ 25.00 Smoked turkey breast with …" at bounding box center [408, 185] width 784 height 233
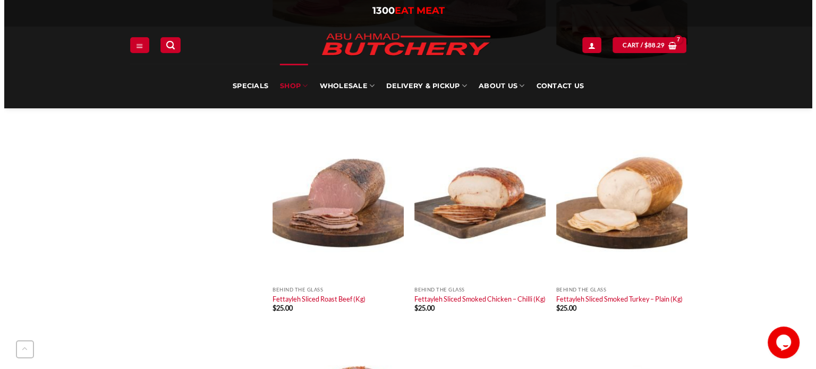
scroll to position [670, 0]
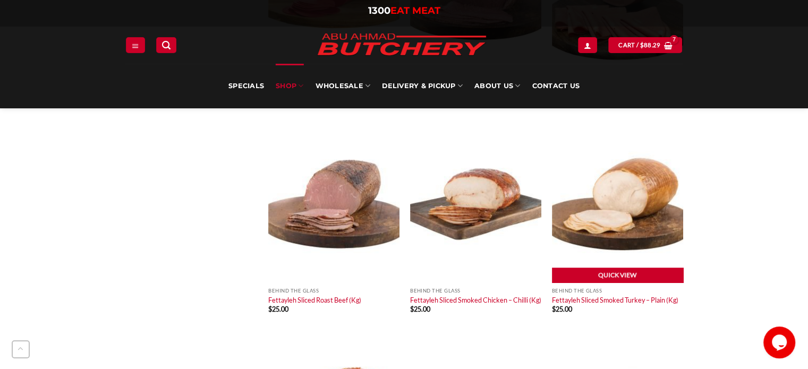
click at [615, 277] on link "Quick View" at bounding box center [617, 276] width 131 height 16
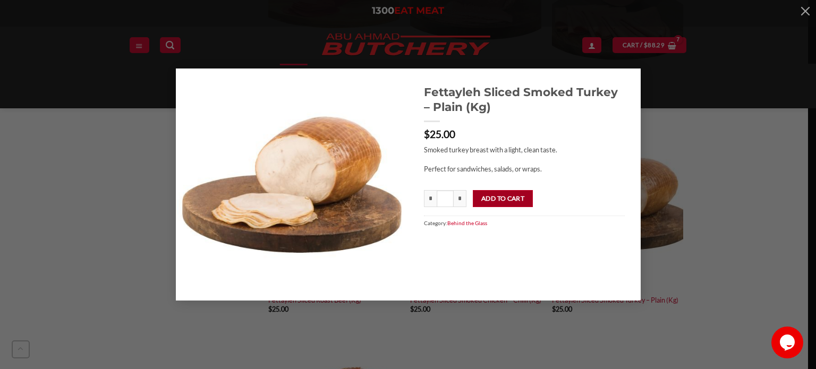
click at [489, 199] on button "Add to cart" at bounding box center [503, 198] width 60 height 17
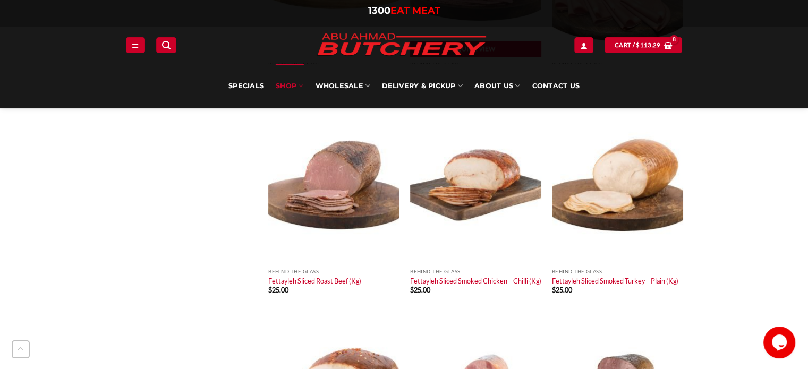
scroll to position [720, 0]
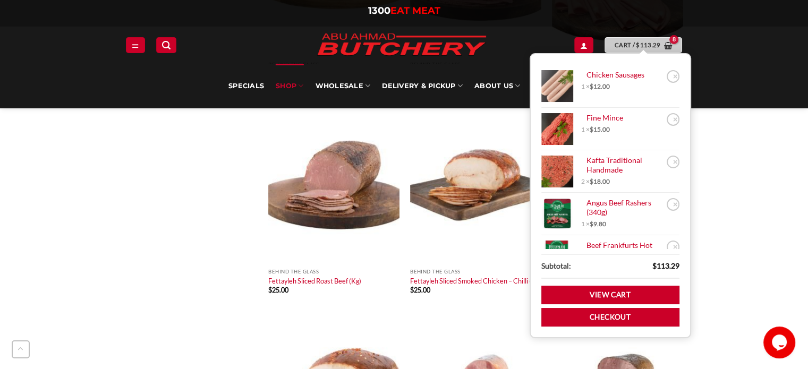
click at [647, 50] on link "Cart / $ 113.29" at bounding box center [643, 44] width 78 height 15
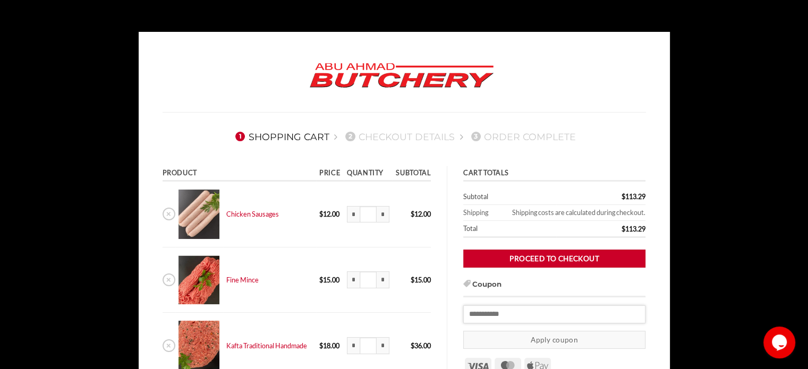
click at [490, 306] on input "Coupon:" at bounding box center [554, 314] width 182 height 18
drag, startPoint x: 775, startPoint y: 8, endPoint x: 556, endPoint y: 123, distance: 247.1
click at [556, 123] on nav "1 Shopping Cart 2 Checkout details 3 Order Complete" at bounding box center [404, 137] width 483 height 28
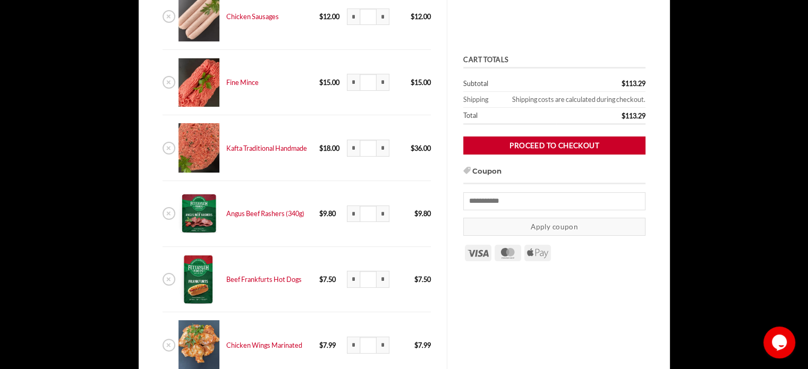
scroll to position [199, 0]
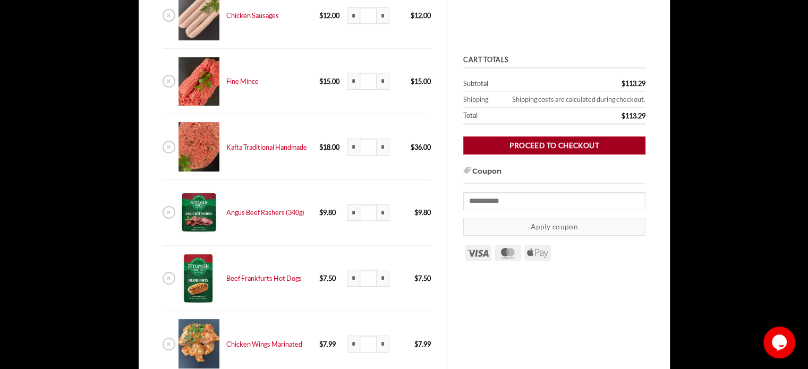
click at [525, 143] on link "Proceed to checkout" at bounding box center [554, 146] width 182 height 19
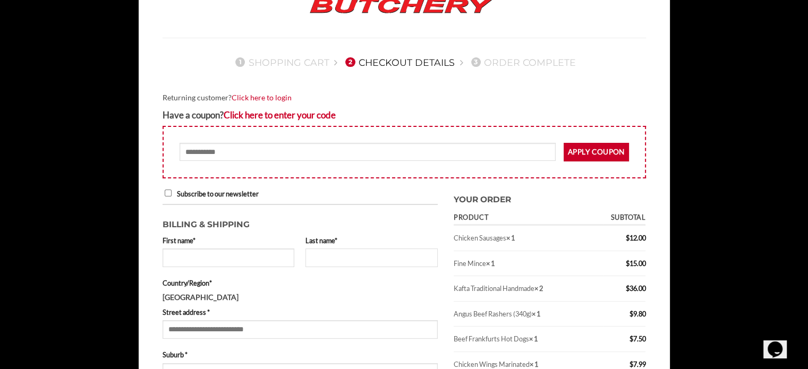
scroll to position [124, 0]
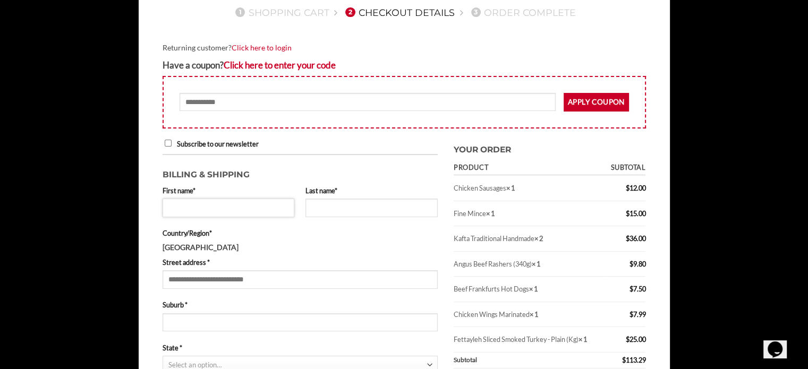
click at [234, 204] on input "First name *" at bounding box center [229, 208] width 132 height 18
type input "****"
type input "*****"
type input "**********"
type input "*********"
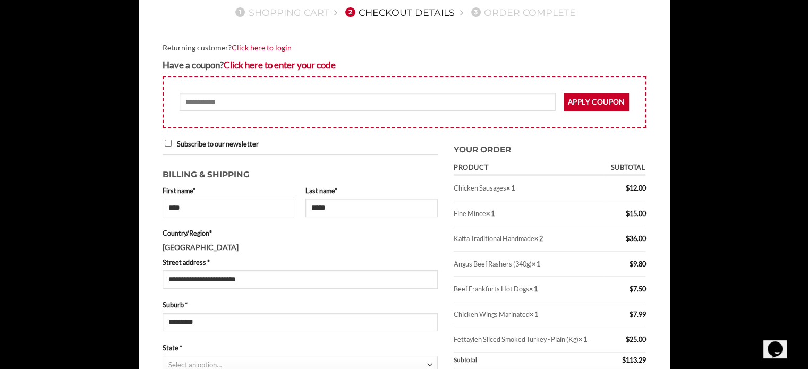
select select "***"
type input "****"
type input "**********"
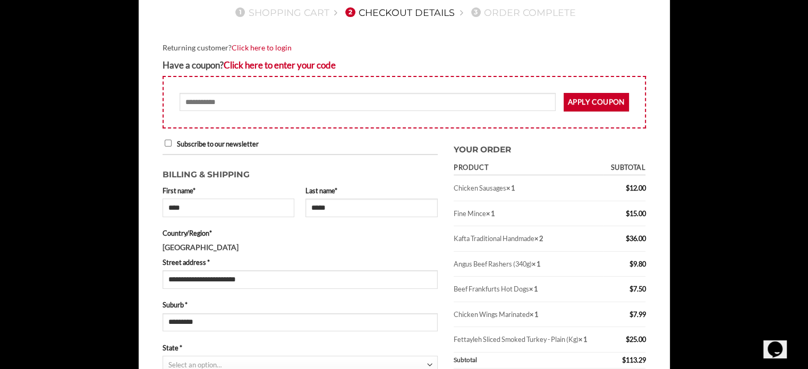
type input "**********"
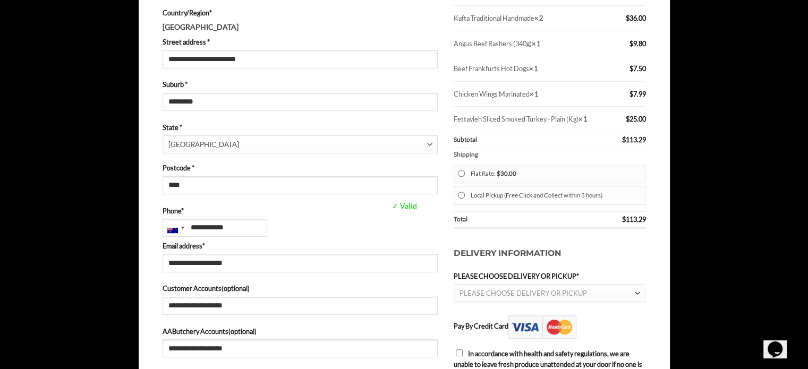
scroll to position [0, 0]
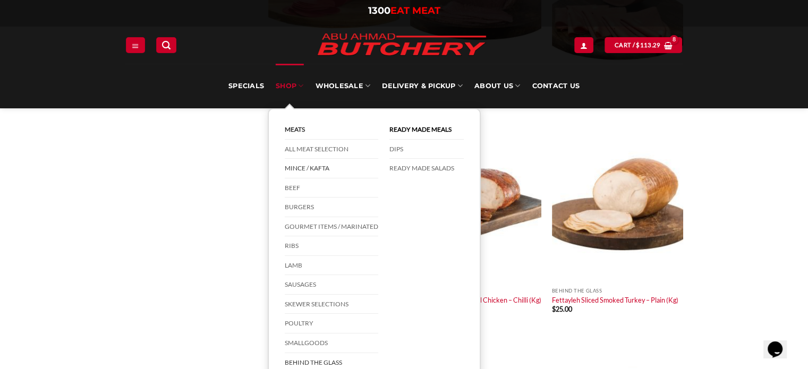
click at [312, 173] on link "Mince / Kafta" at bounding box center [331, 169] width 93 height 20
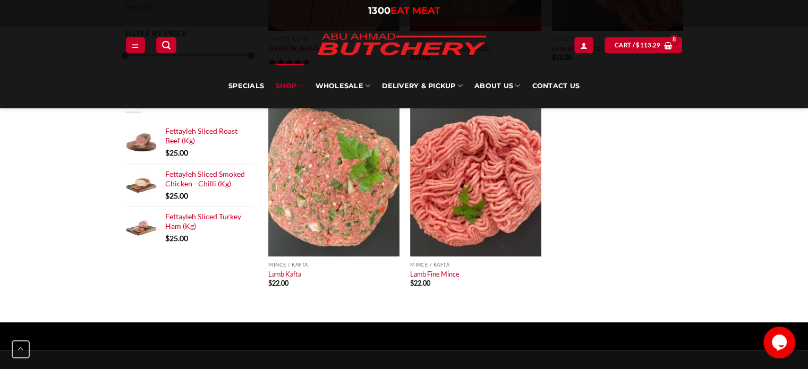
scroll to position [273, 0]
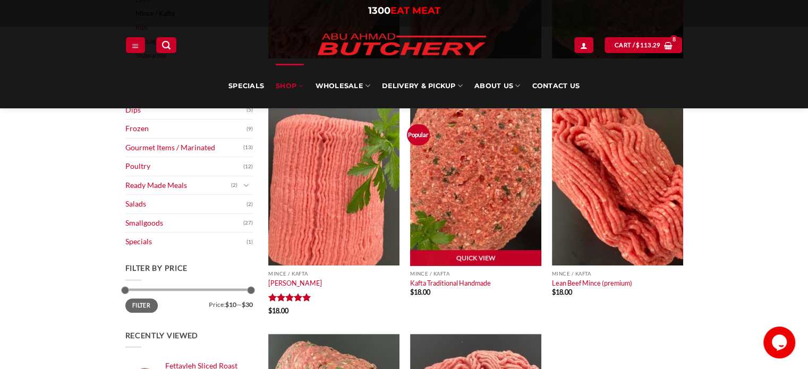
click at [481, 194] on img at bounding box center [475, 186] width 131 height 157
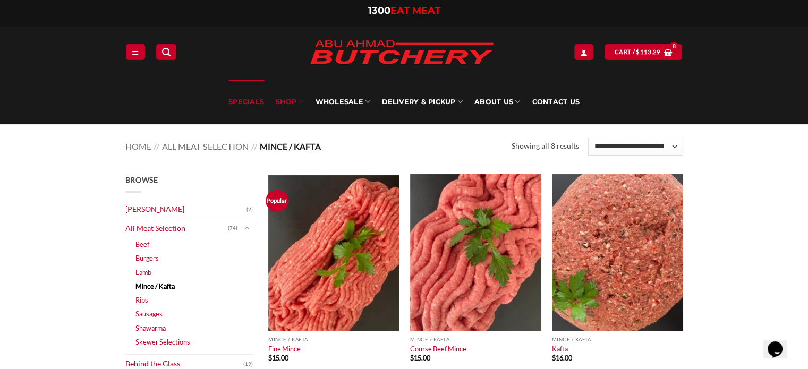
click at [244, 101] on link "Specials" at bounding box center [246, 102] width 36 height 45
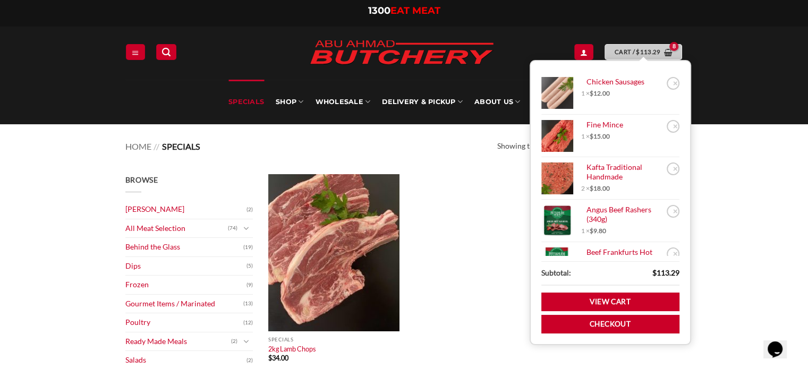
click at [643, 58] on link "Cart / $ 113.29" at bounding box center [643, 51] width 78 height 15
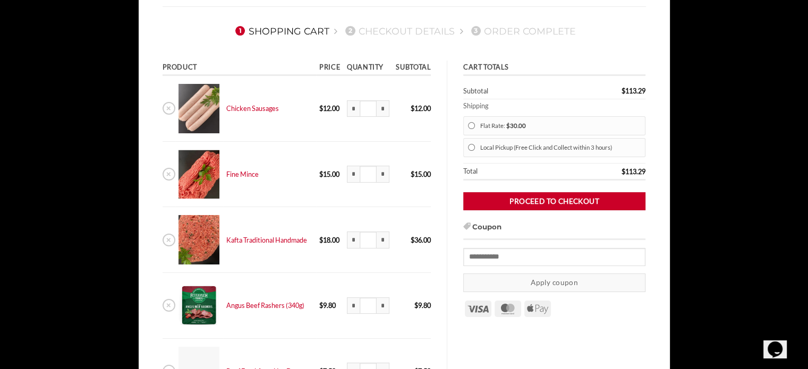
scroll to position [106, 0]
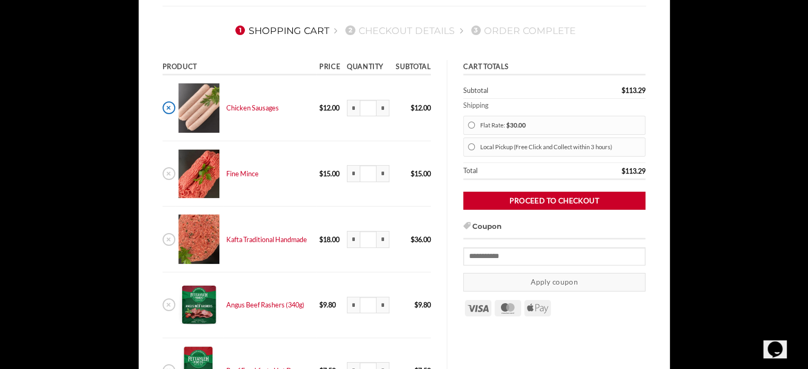
click at [168, 107] on link "×" at bounding box center [169, 107] width 13 height 13
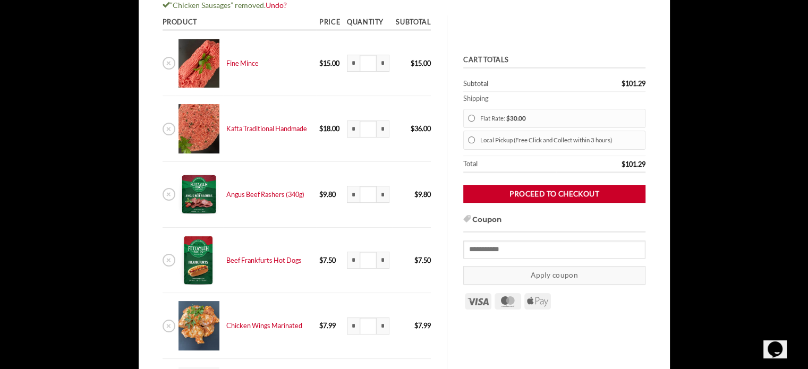
scroll to position [167, 0]
click at [166, 59] on link "×" at bounding box center [169, 62] width 13 height 13
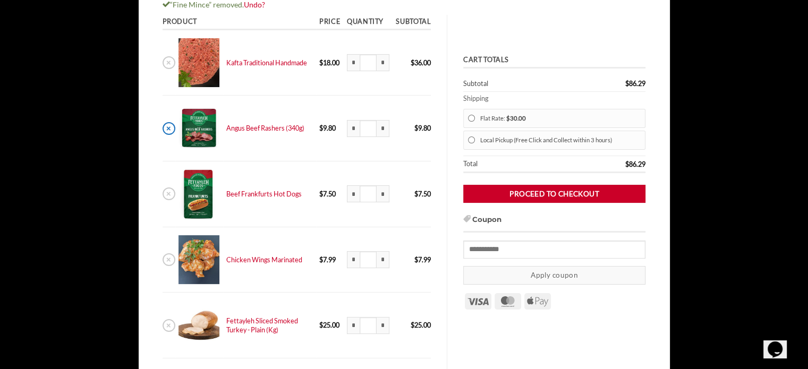
click at [170, 132] on link "×" at bounding box center [169, 128] width 13 height 13
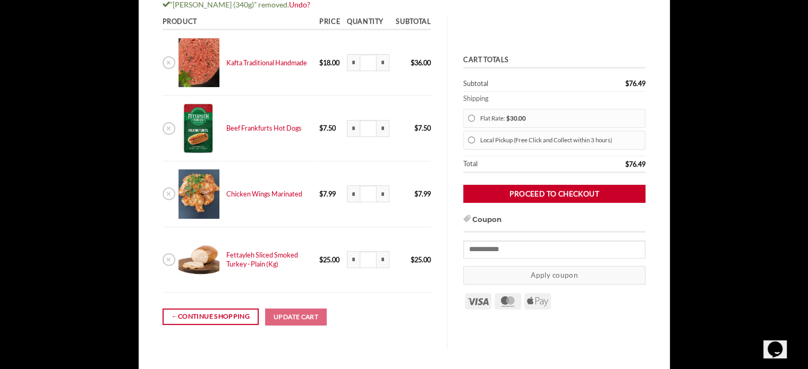
click at [170, 129] on link "×" at bounding box center [169, 128] width 13 height 13
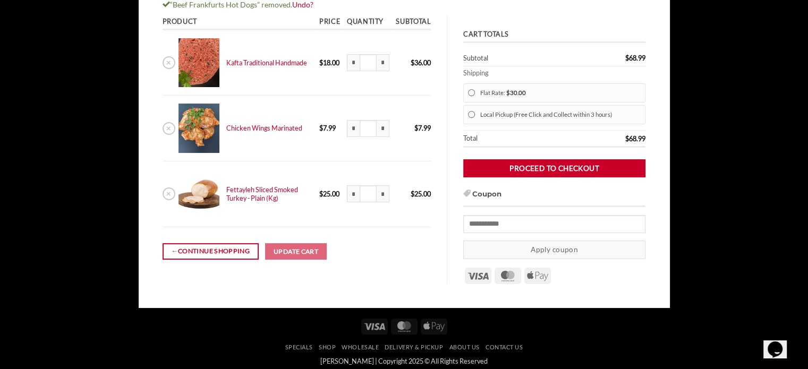
click at [170, 129] on link "×" at bounding box center [169, 128] width 13 height 13
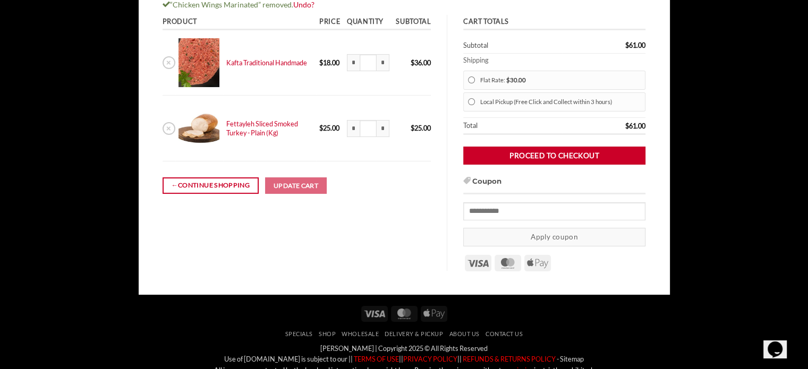
click at [170, 129] on link "×" at bounding box center [169, 128] width 13 height 13
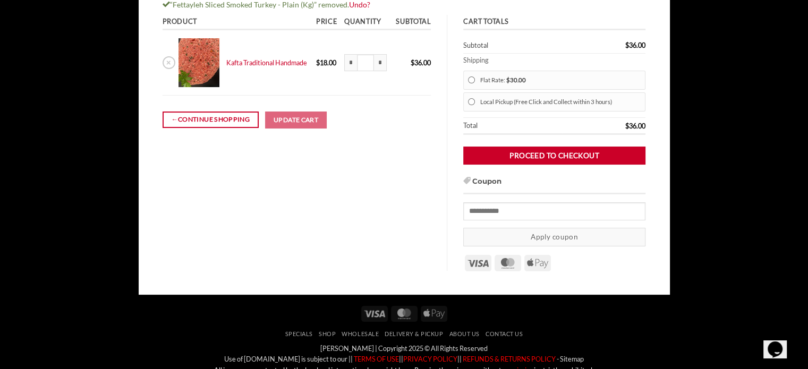
click at [166, 62] on link "×" at bounding box center [169, 62] width 13 height 13
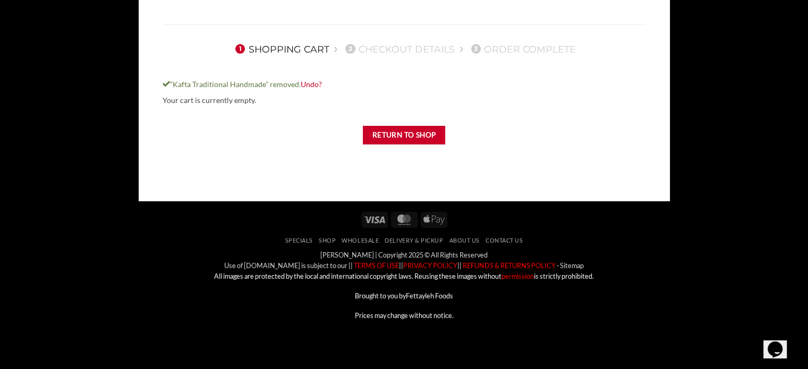
scroll to position [0, 0]
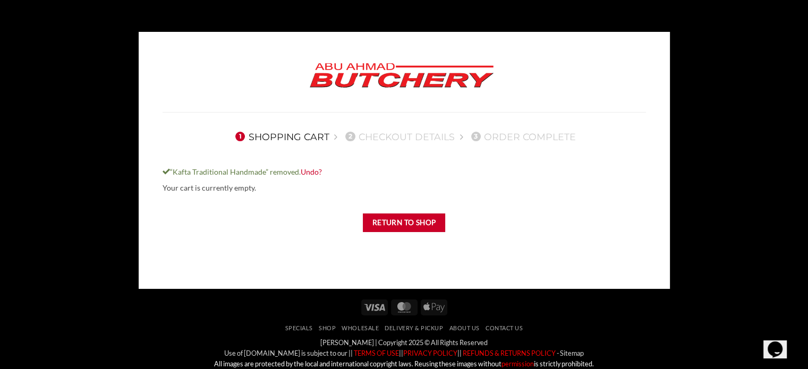
click at [361, 75] on img at bounding box center [402, 76] width 202 height 40
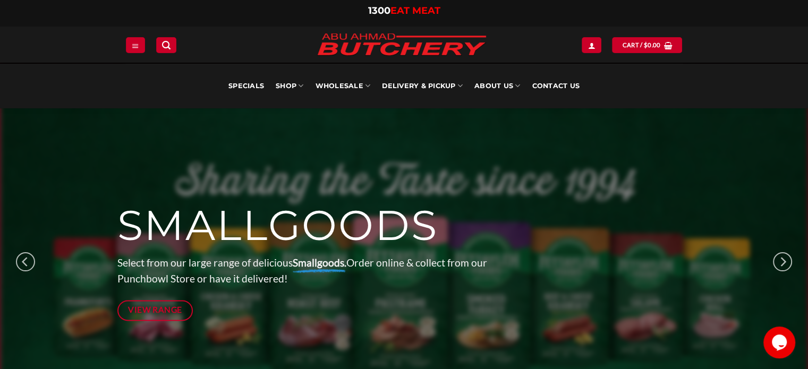
scroll to position [59, 0]
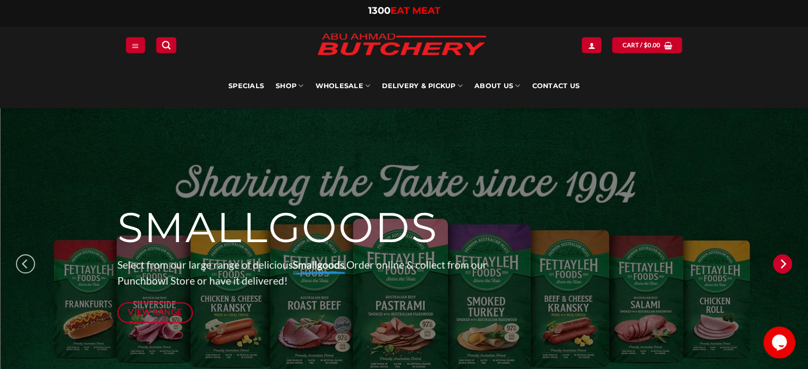
click at [778, 269] on icon "Next" at bounding box center [782, 263] width 19 height 19
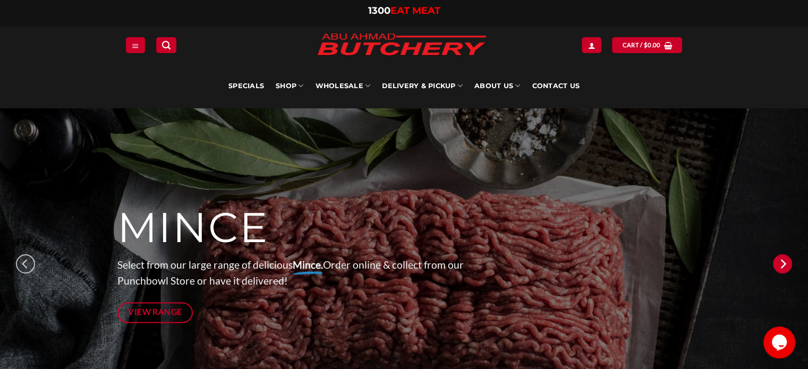
click at [778, 269] on icon "Next" at bounding box center [782, 263] width 19 height 19
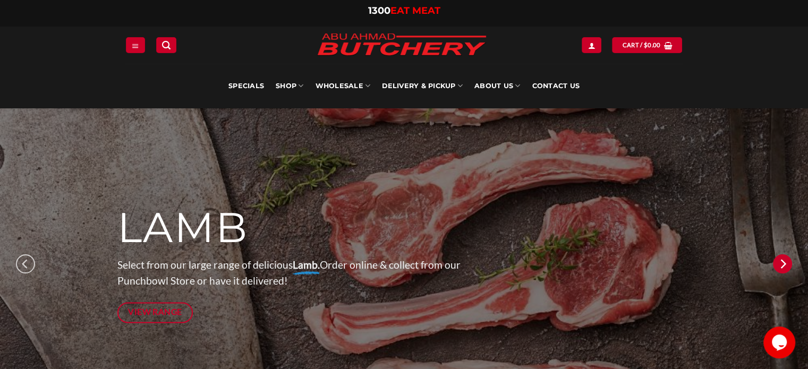
click at [778, 269] on icon "Next" at bounding box center [782, 263] width 19 height 19
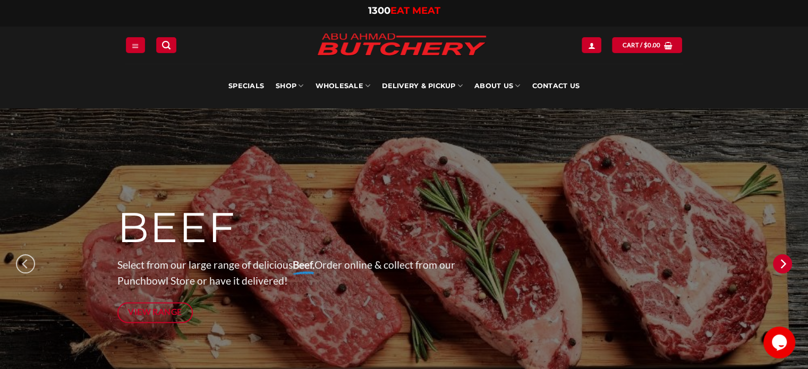
click at [778, 269] on icon "Next" at bounding box center [782, 263] width 19 height 19
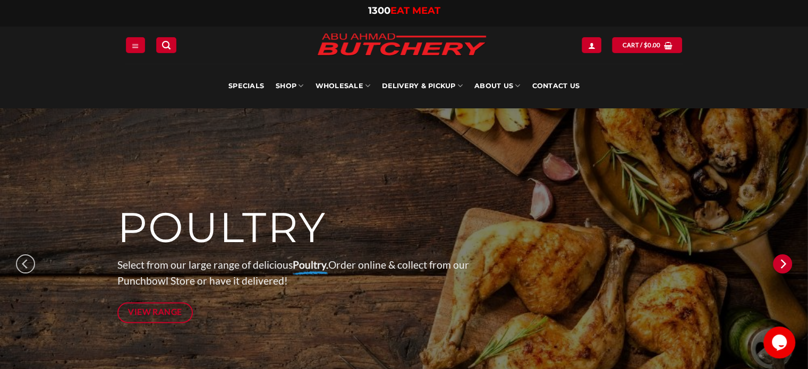
click at [778, 269] on icon "Next" at bounding box center [782, 263] width 19 height 19
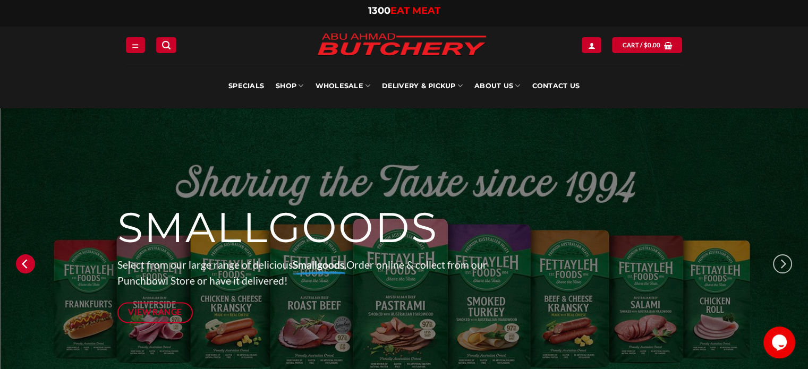
click at [29, 271] on icon "Previous" at bounding box center [25, 263] width 19 height 19
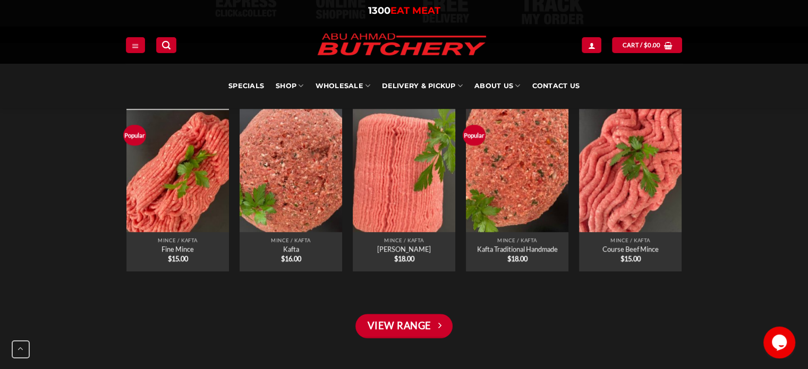
scroll to position [798, 0]
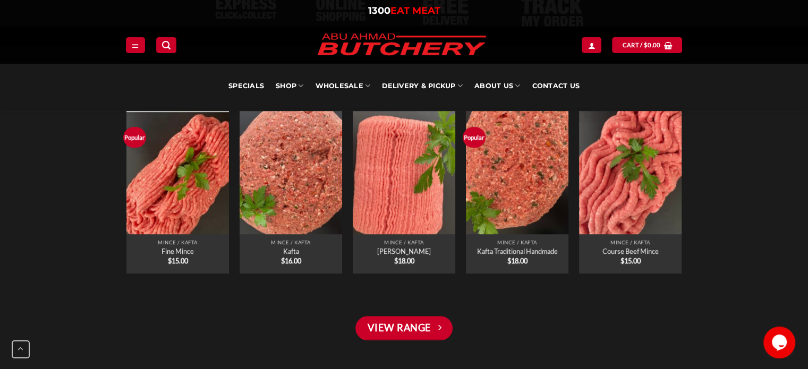
click at [393, 313] on div at bounding box center [404, 300] width 808 height 32
click at [394, 320] on link "View Range" at bounding box center [403, 328] width 97 height 24
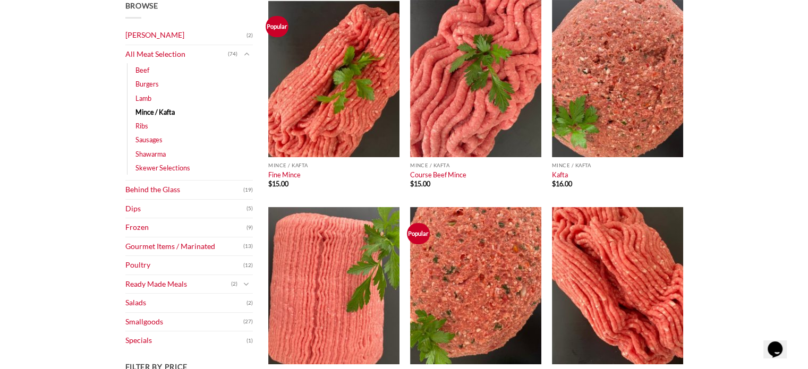
scroll to position [174, 0]
click at [142, 195] on link "Behind the Glass" at bounding box center [184, 190] width 118 height 19
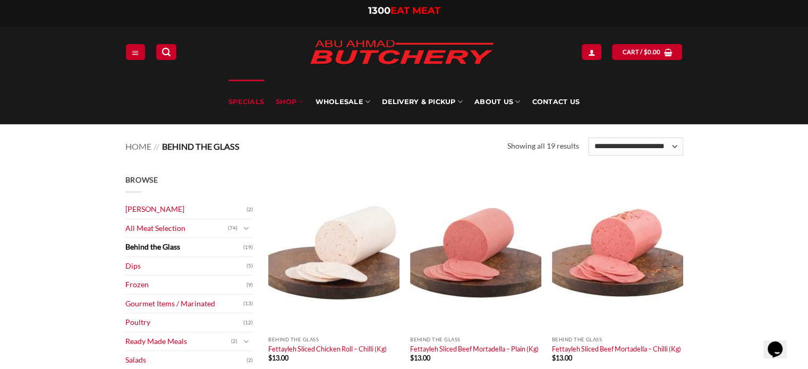
click at [260, 100] on link "Specials" at bounding box center [246, 102] width 36 height 45
